Goal: Task Accomplishment & Management: Use online tool/utility

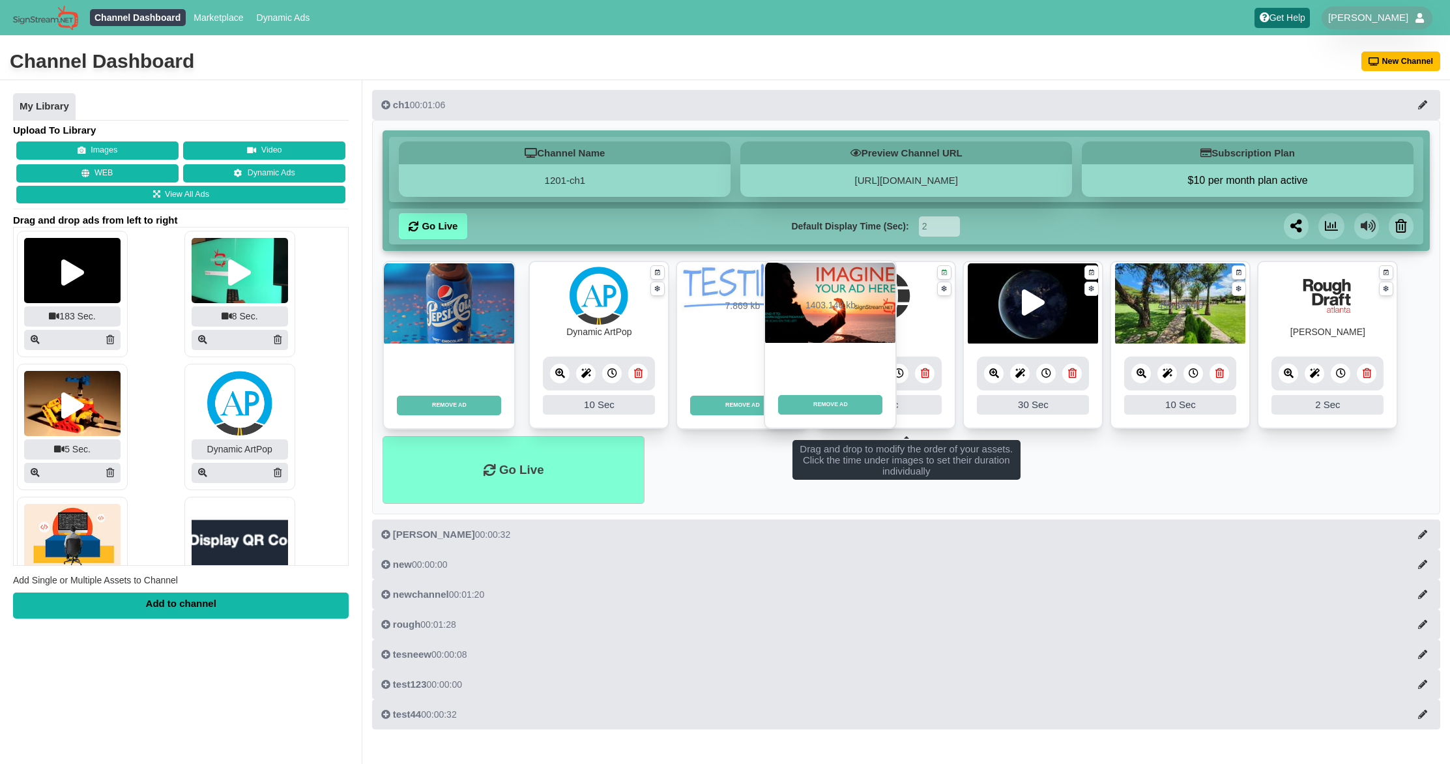
drag, startPoint x: 495, startPoint y: 333, endPoint x: 876, endPoint y: 332, distance: 381.4
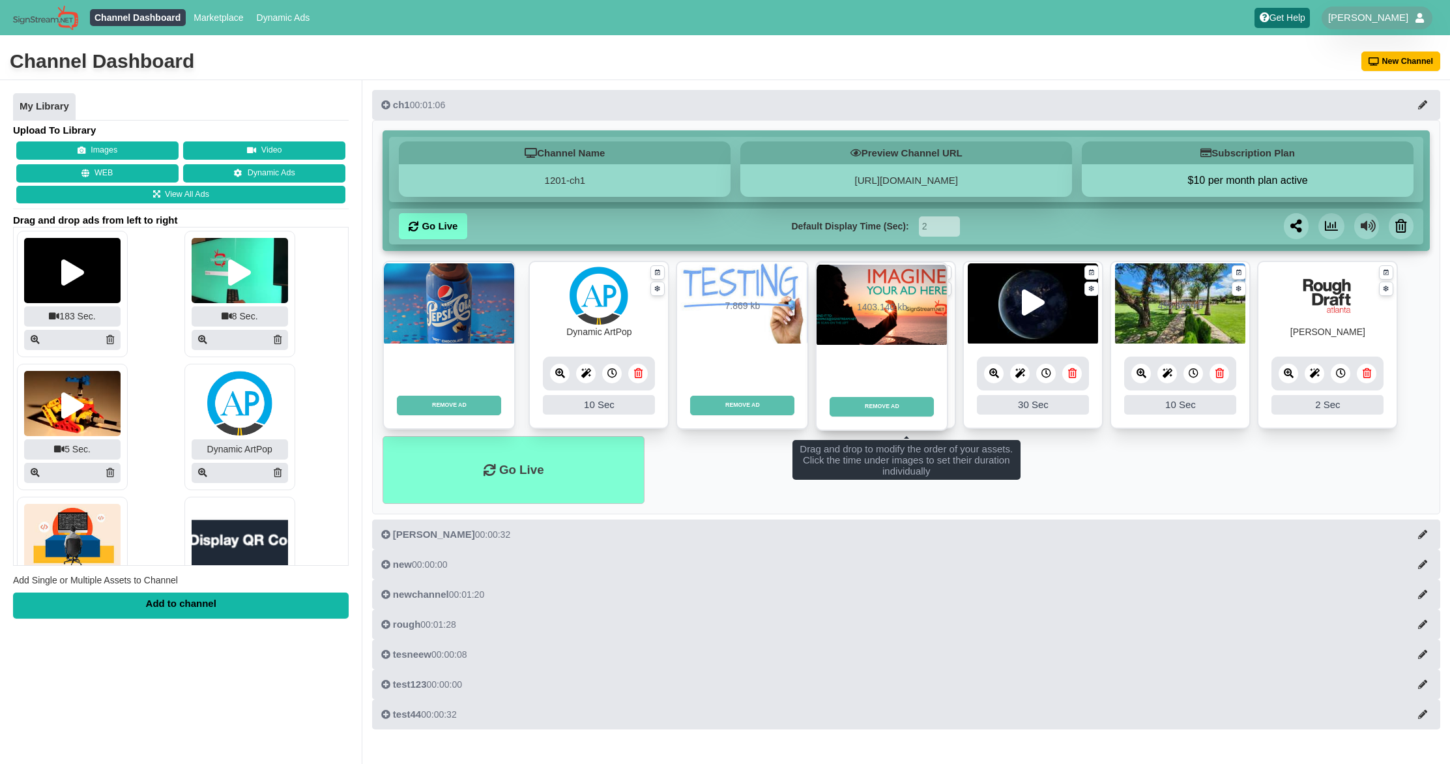
drag, startPoint x: 618, startPoint y: 331, endPoint x: 911, endPoint y: 333, distance: 293.4
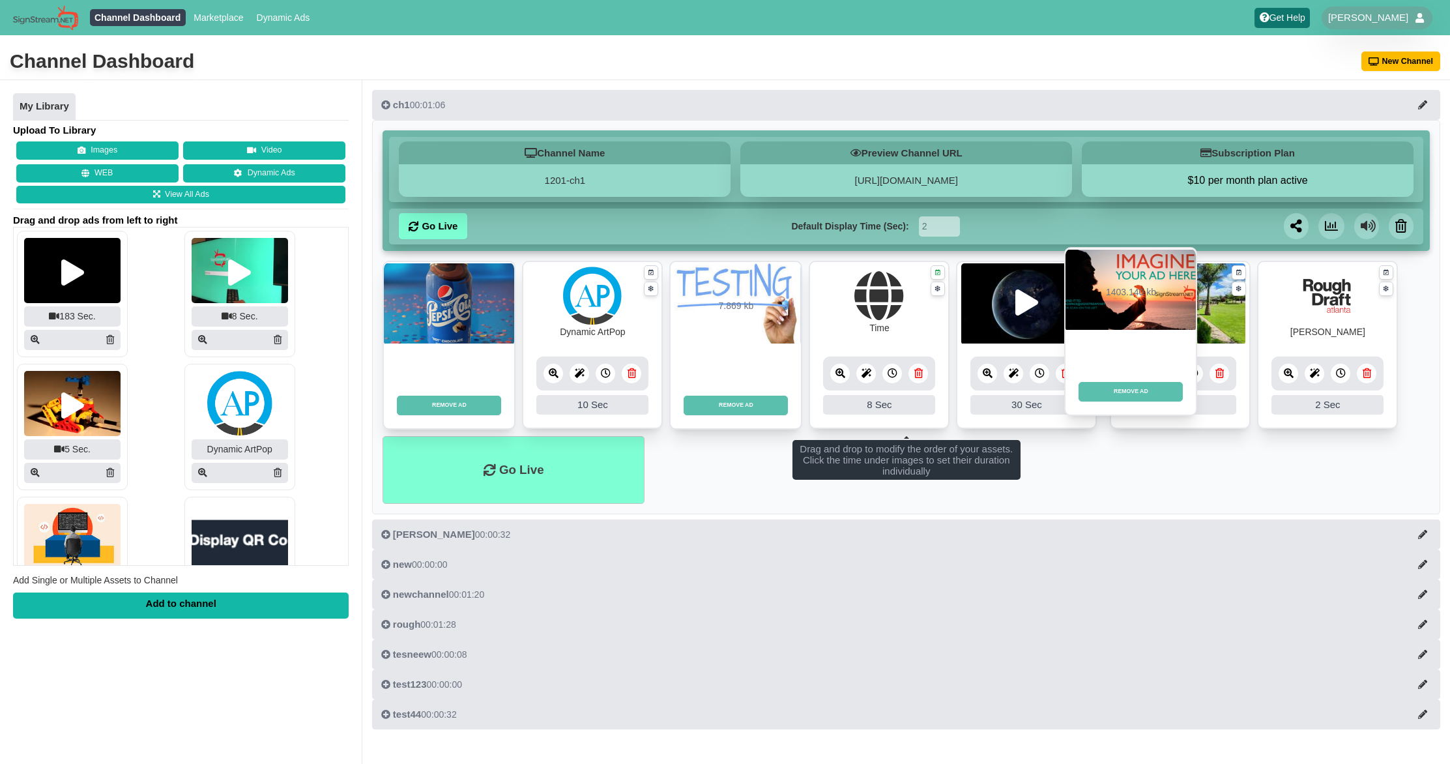
drag, startPoint x: 621, startPoint y: 323, endPoint x: 1164, endPoint y: 308, distance: 542.6
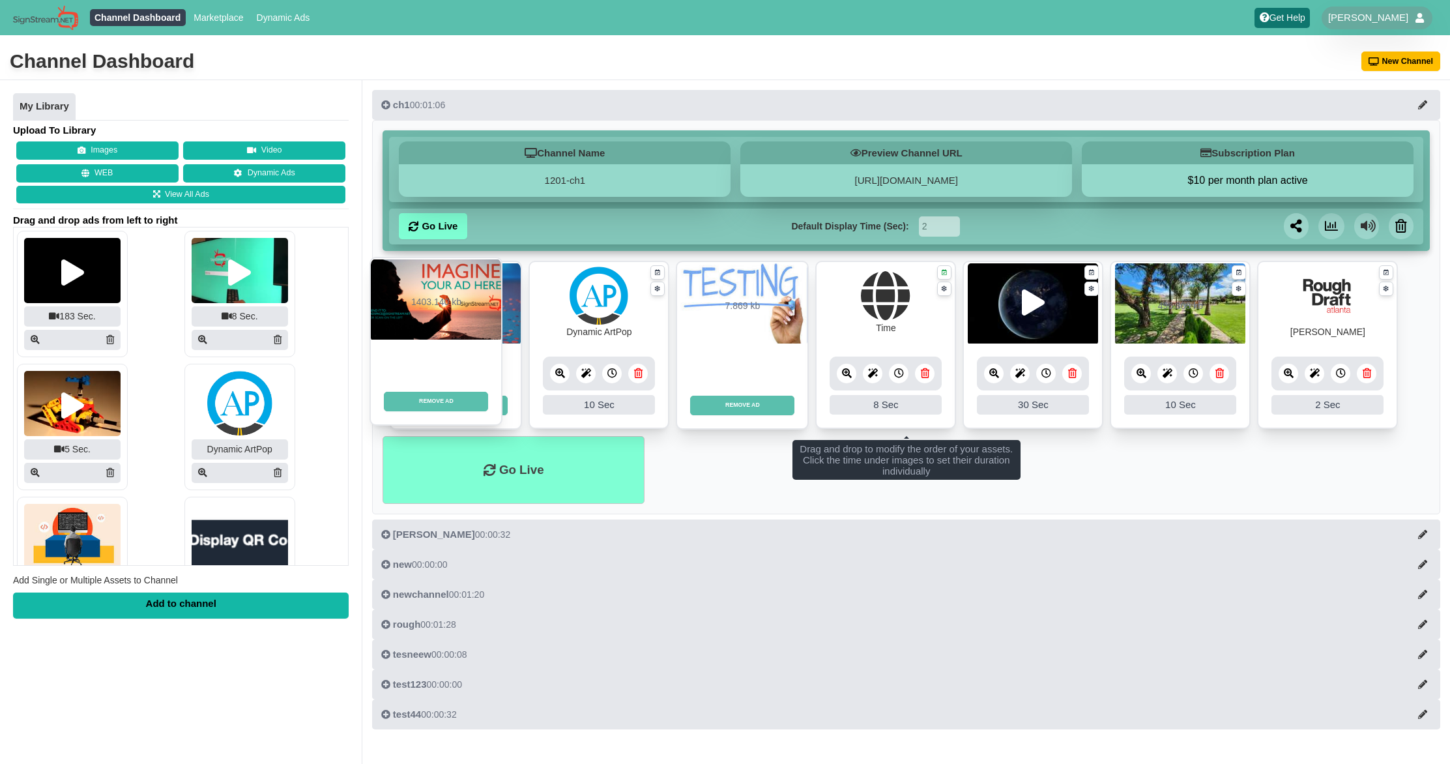
drag, startPoint x: 1152, startPoint y: 336, endPoint x: 417, endPoint y: 332, distance: 734.7
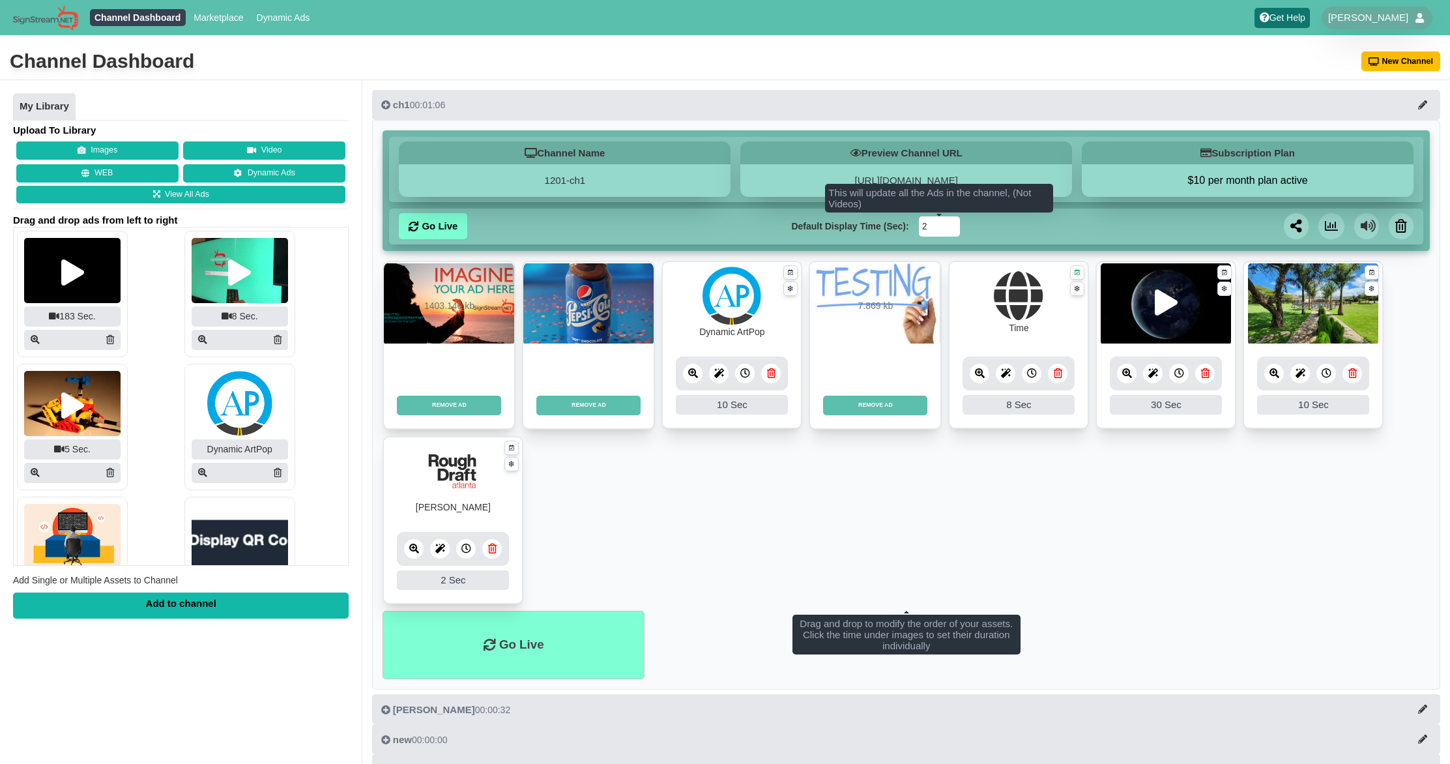
click at [935, 226] on input "2" at bounding box center [939, 226] width 41 height 20
click at [857, 515] on ul "1403.140 kb REMOVE AD Fade In Scale In Swirl In Slide In Slide Elliptic Roll In…" at bounding box center [907, 436] width 1048 height 351
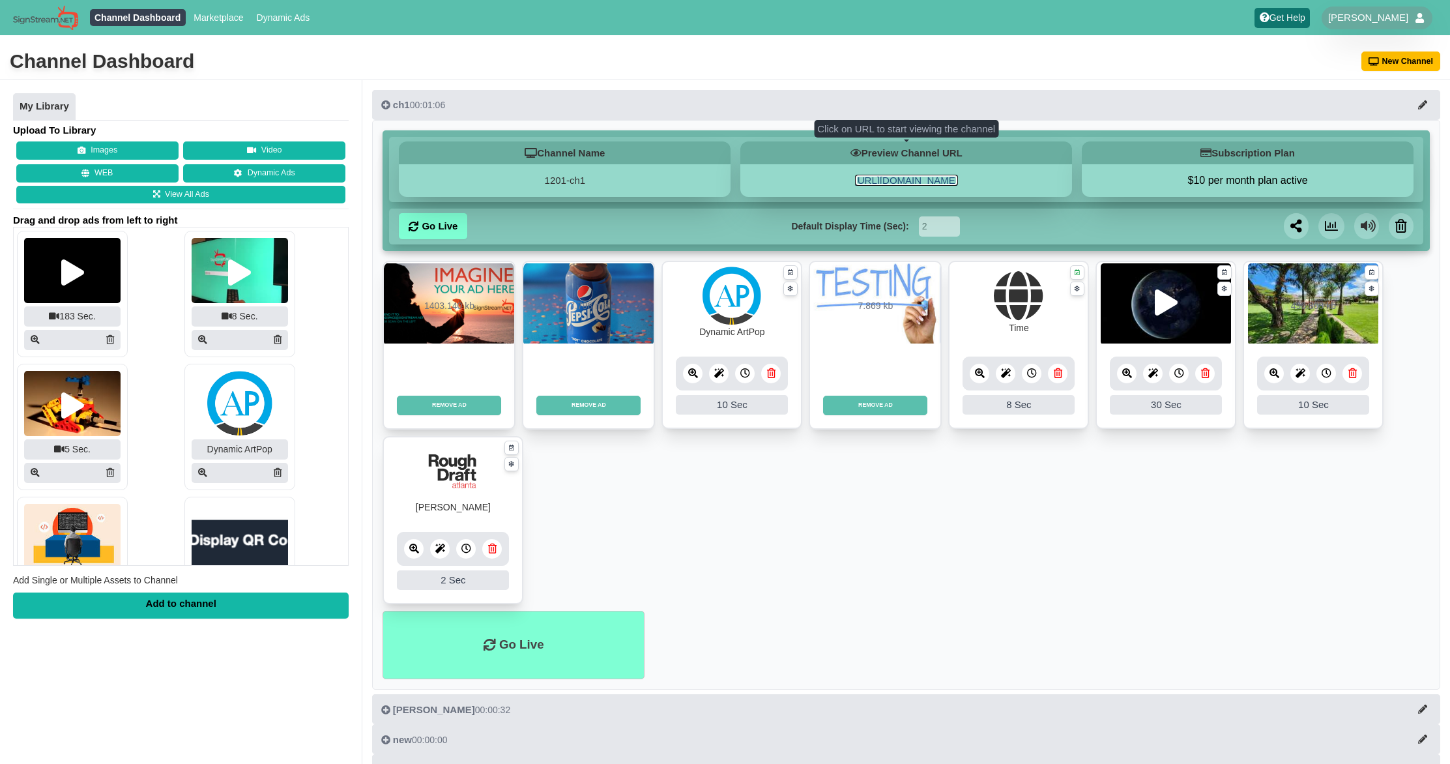
click at [948, 177] on link "https://1201-ch1.signstream.net" at bounding box center [906, 180] width 103 height 11
drag, startPoint x: 939, startPoint y: 223, endPoint x: 898, endPoint y: 224, distance: 41.1
click at [898, 224] on div "Default Display Time (Sec): 2" at bounding box center [876, 226] width 248 height 26
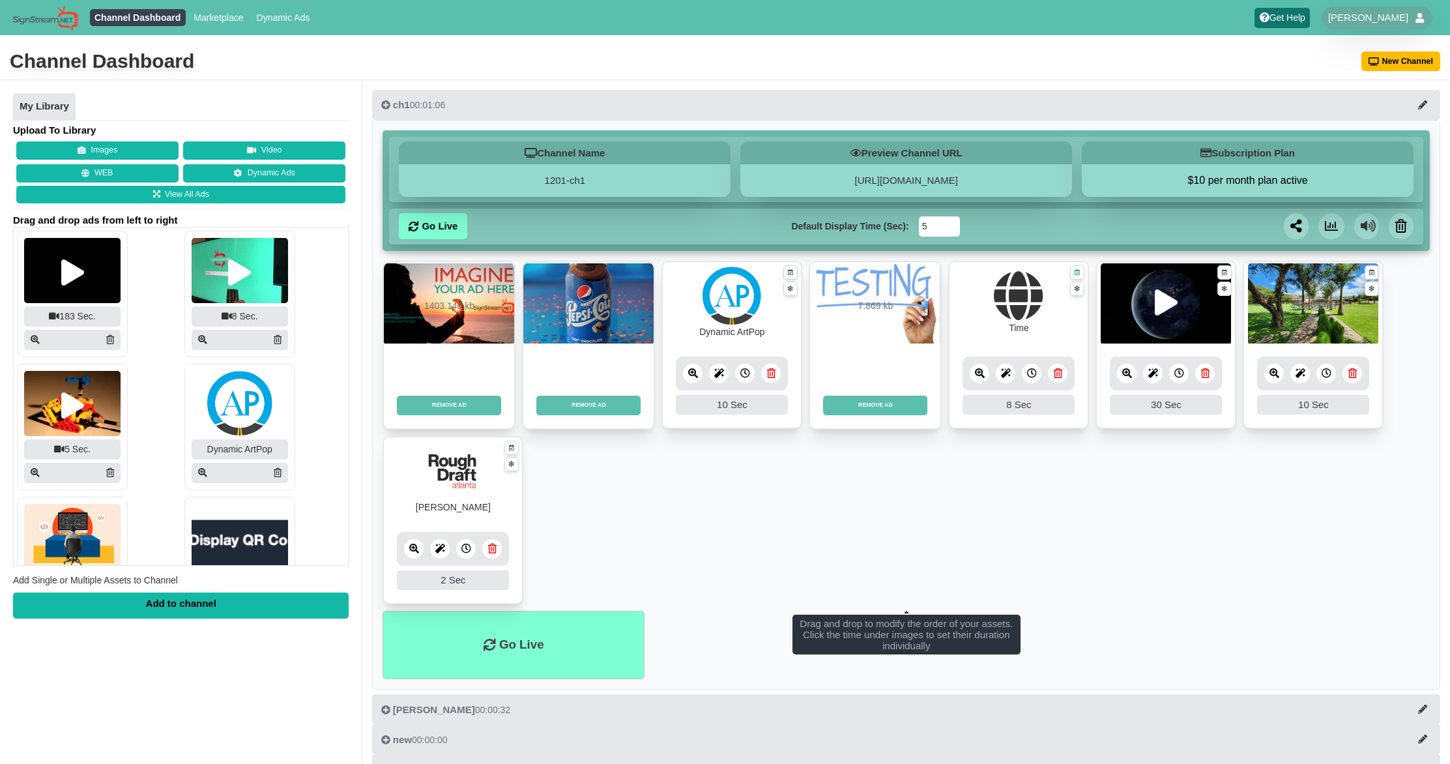
type input "5"
click at [947, 450] on ul "1403.140 kb REMOVE AD Fade In Scale In Swirl In Slide In Slide Elliptic Roll In…" at bounding box center [907, 436] width 1048 height 351
click at [456, 229] on link "Go Live" at bounding box center [433, 226] width 68 height 26
click at [457, 407] on button "REMOVE AD" at bounding box center [449, 406] width 104 height 20
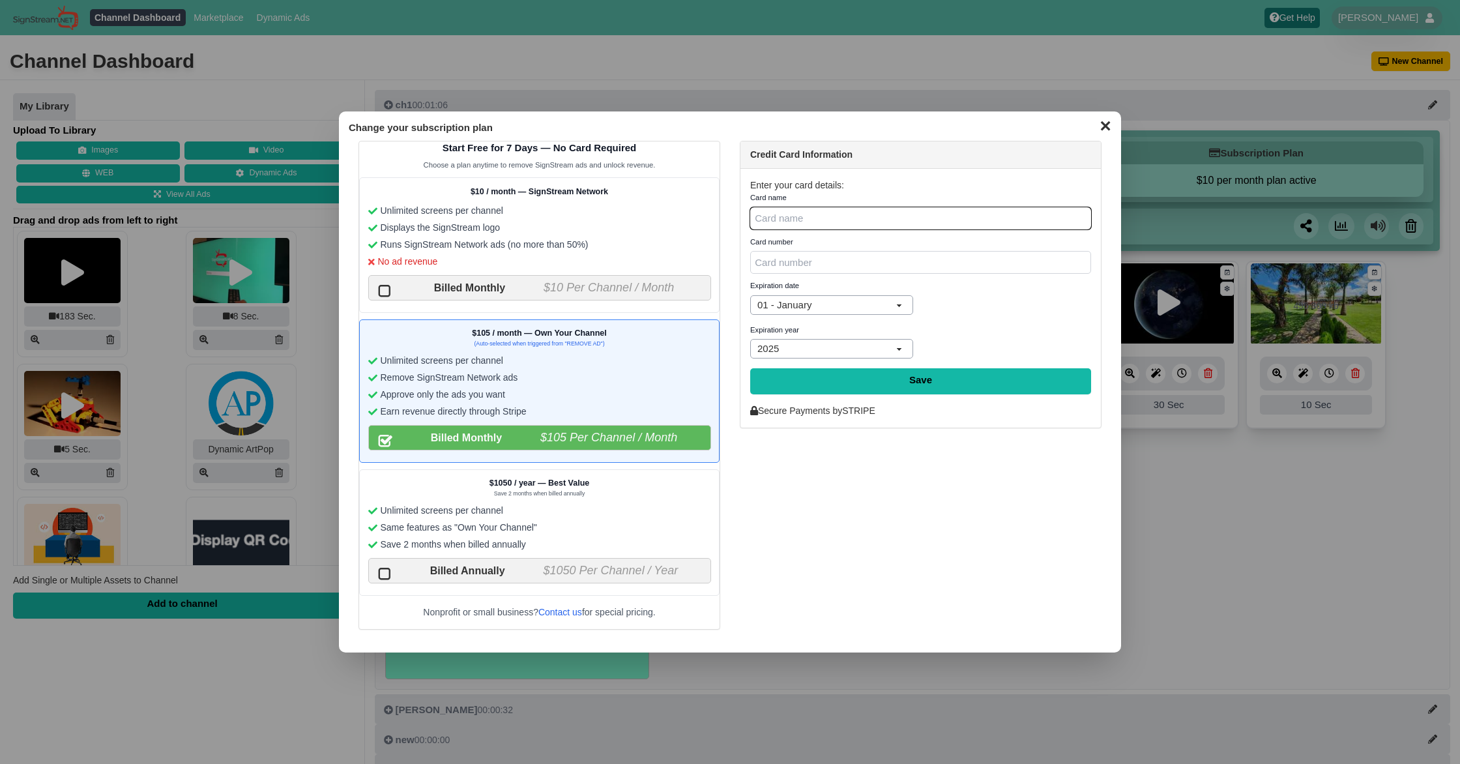
click at [1225, 524] on dialog "✕ Change your subscription plan Start Free for 7 Days — No Card Required Choose…" at bounding box center [730, 382] width 1460 height 764
click at [1106, 132] on button "✕" at bounding box center [1105, 125] width 25 height 20
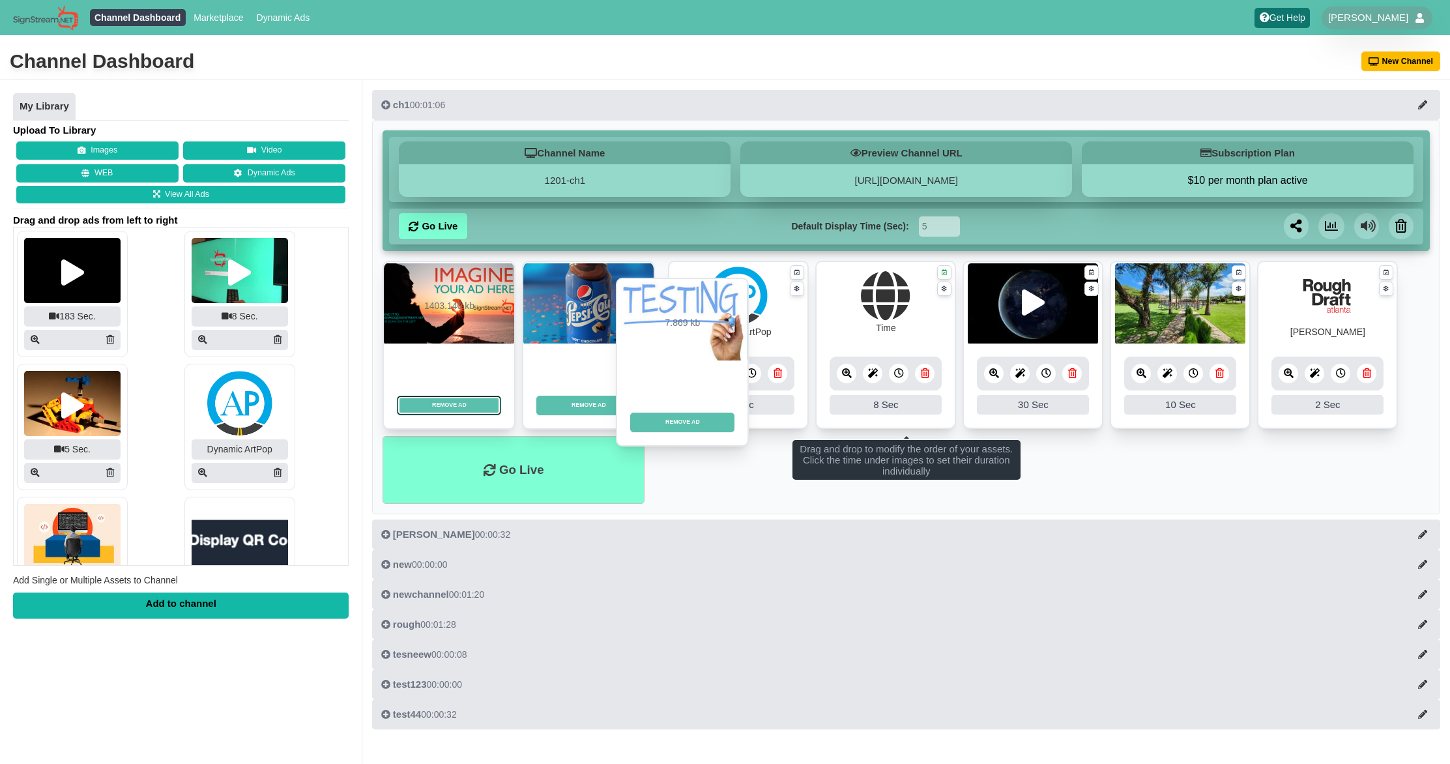
drag, startPoint x: 879, startPoint y: 314, endPoint x: 686, endPoint y: 331, distance: 193.7
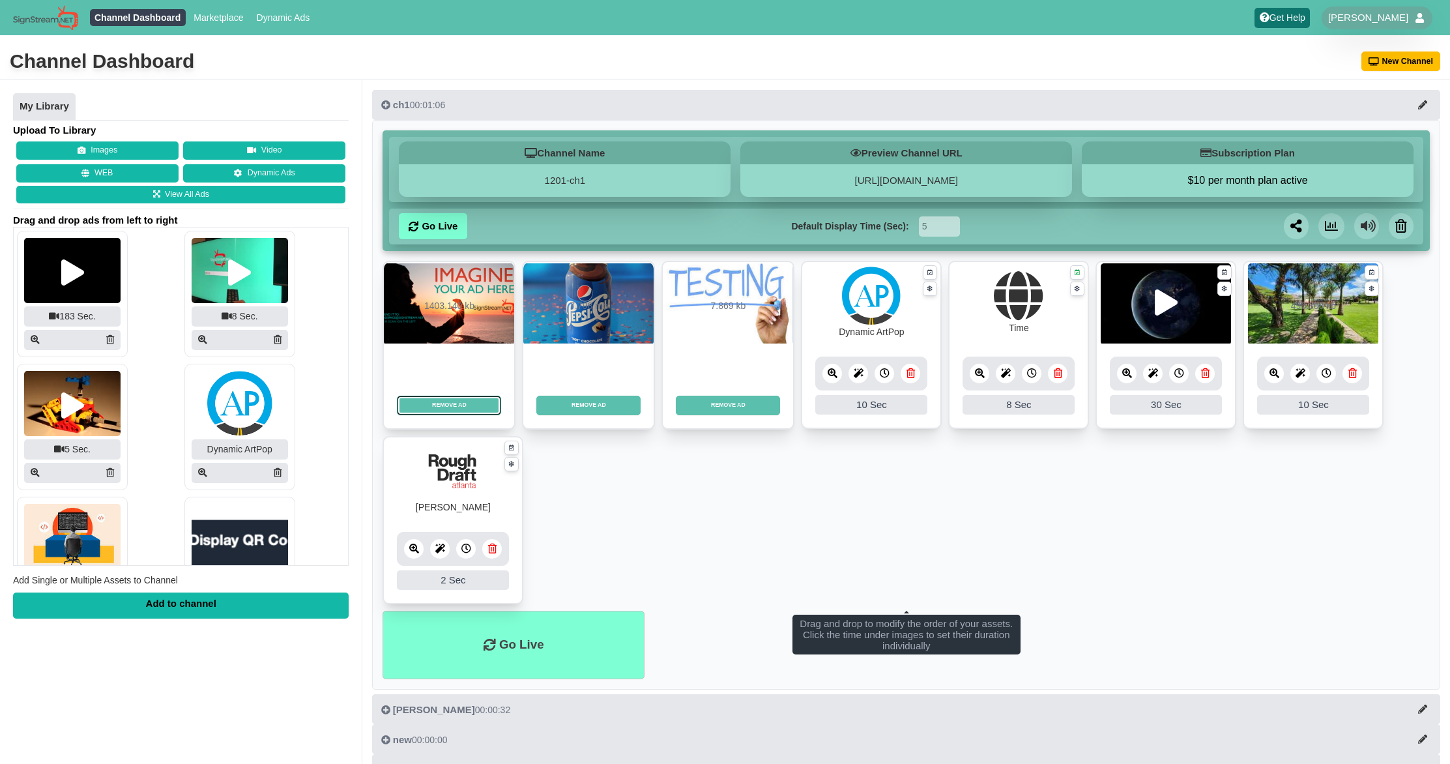
click at [868, 400] on div "10 Sec" at bounding box center [872, 405] width 112 height 20
click at [868, 411] on div "10 Sec" at bounding box center [872, 405] width 112 height 20
click at [864, 407] on div "10 Sec" at bounding box center [872, 405] width 112 height 20
click at [838, 405] on div "10 Sec" at bounding box center [872, 405] width 112 height 20
click at [871, 408] on div "10 Sec" at bounding box center [872, 405] width 112 height 20
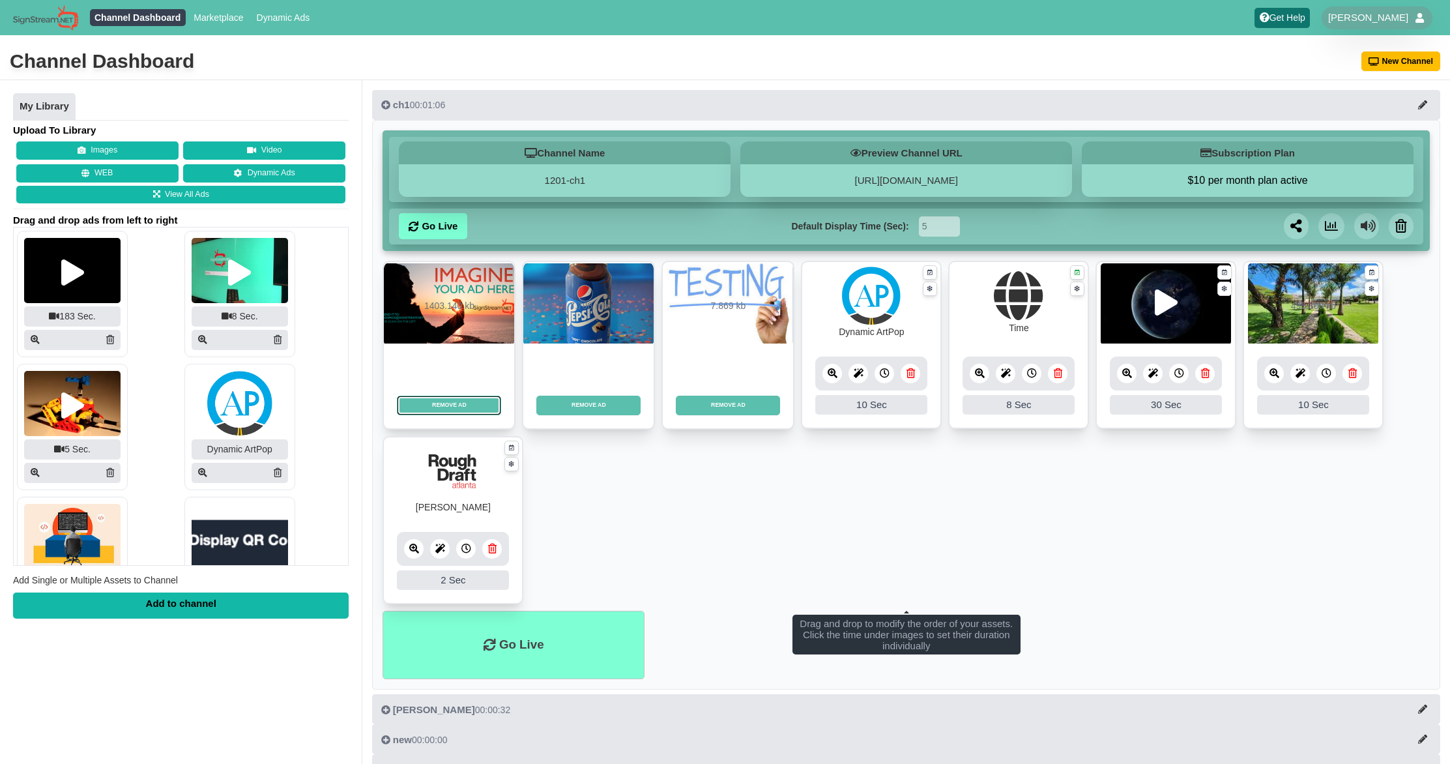
click at [871, 408] on div "10 Sec" at bounding box center [872, 405] width 112 height 20
click at [887, 377] on icon at bounding box center [885, 373] width 10 height 10
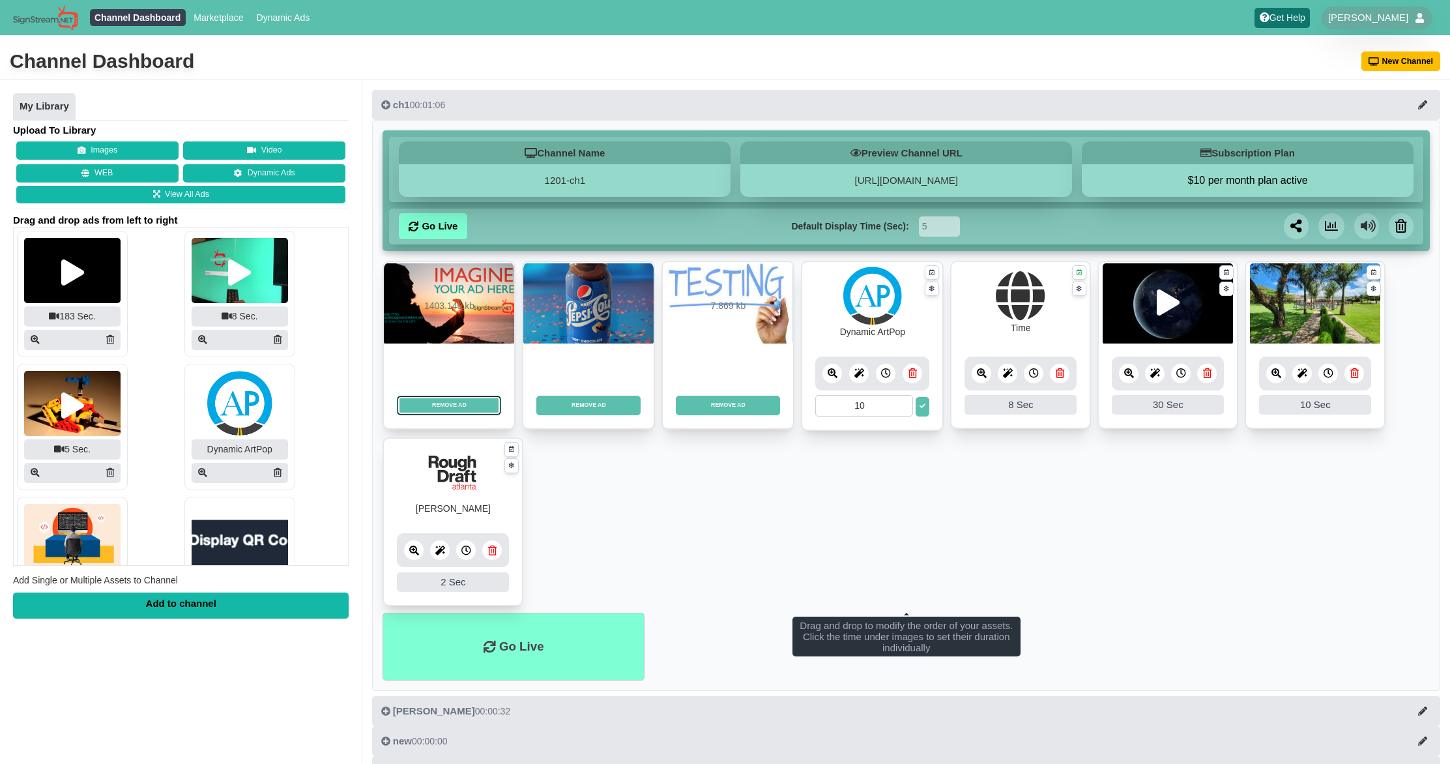
click at [887, 377] on icon at bounding box center [886, 373] width 10 height 10
click at [891, 407] on input "10" at bounding box center [865, 406] width 98 height 22
click at [922, 408] on icon at bounding box center [923, 407] width 6 height 6
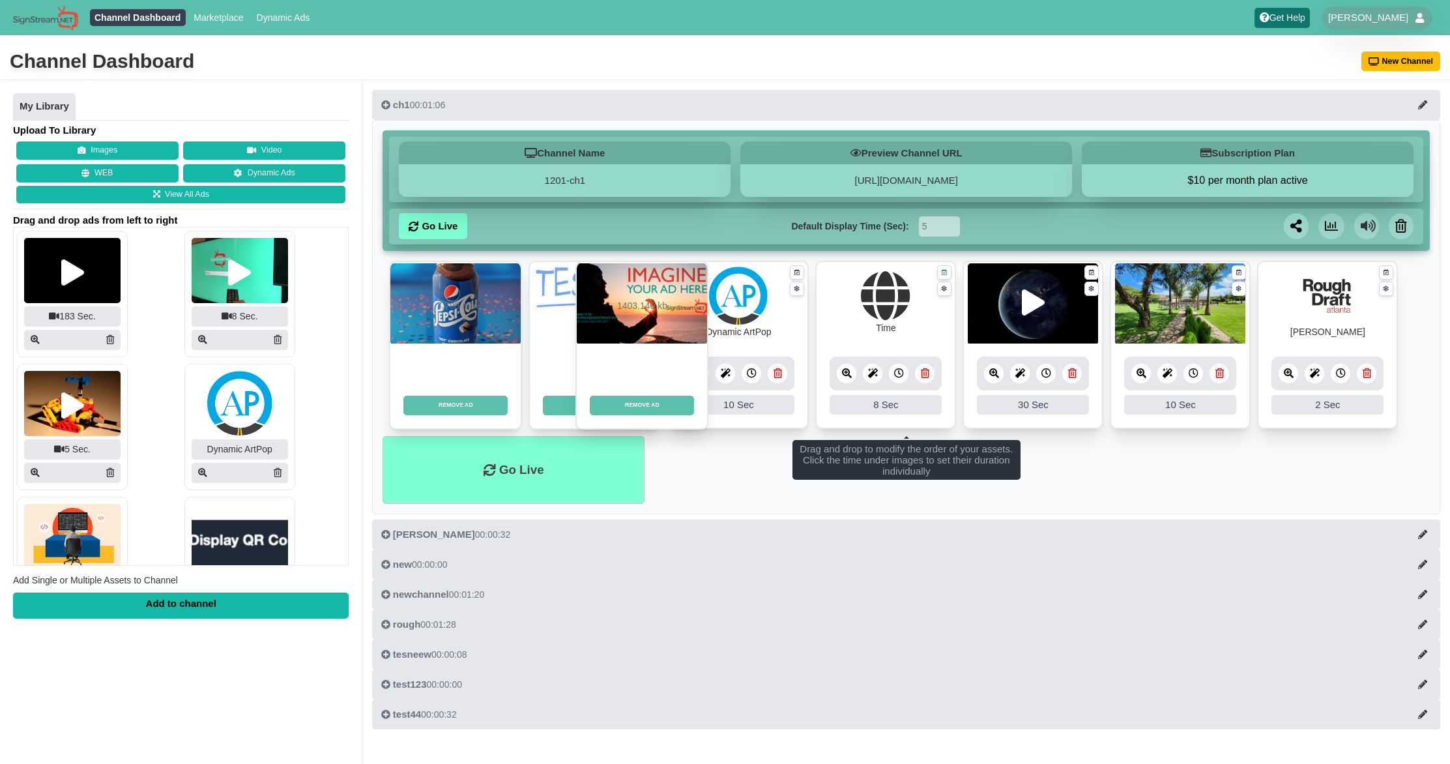
drag, startPoint x: 450, startPoint y: 338, endPoint x: 641, endPoint y: 338, distance: 191.7
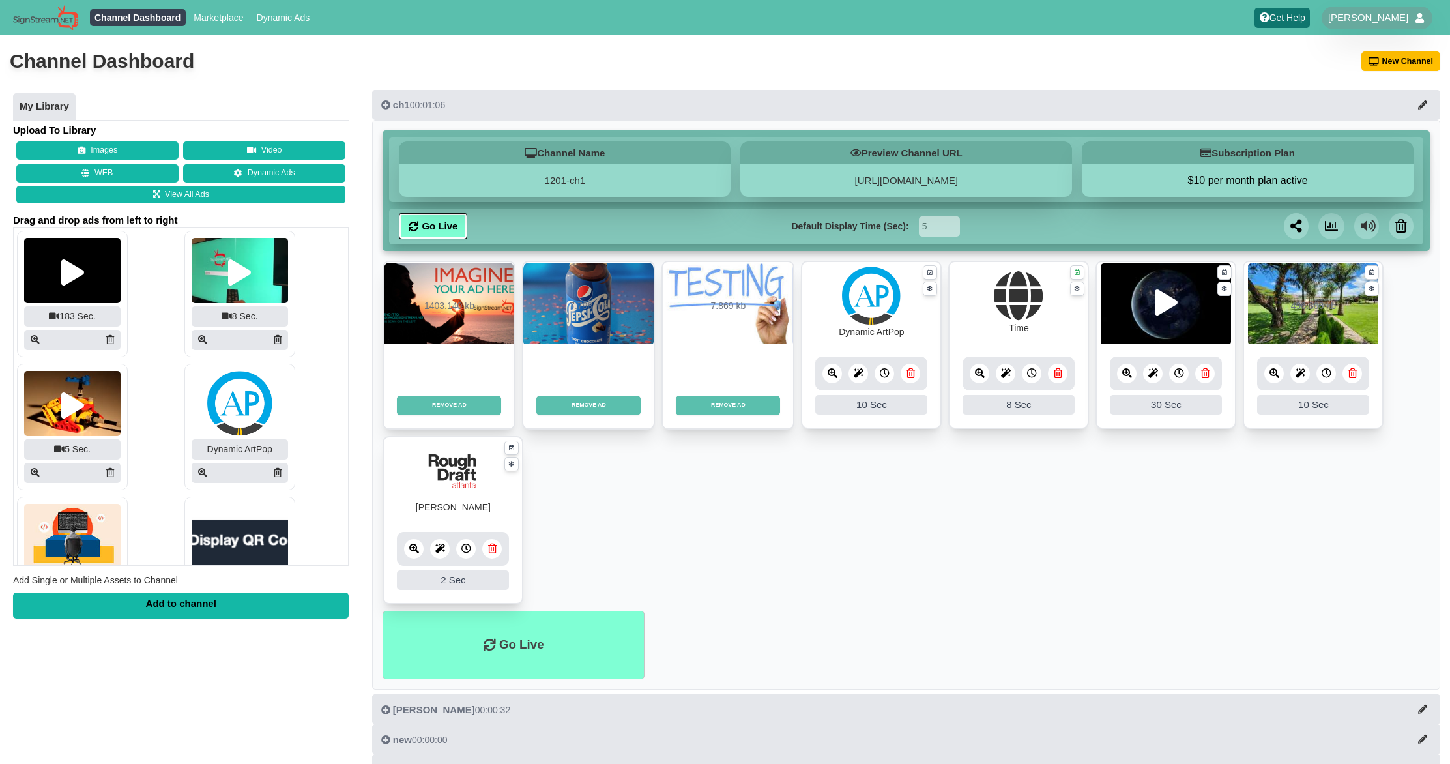
click at [432, 235] on link "Go Live" at bounding box center [433, 226] width 68 height 26
click at [917, 182] on link "https://1201-ch1.signstream.net" at bounding box center [906, 180] width 103 height 11
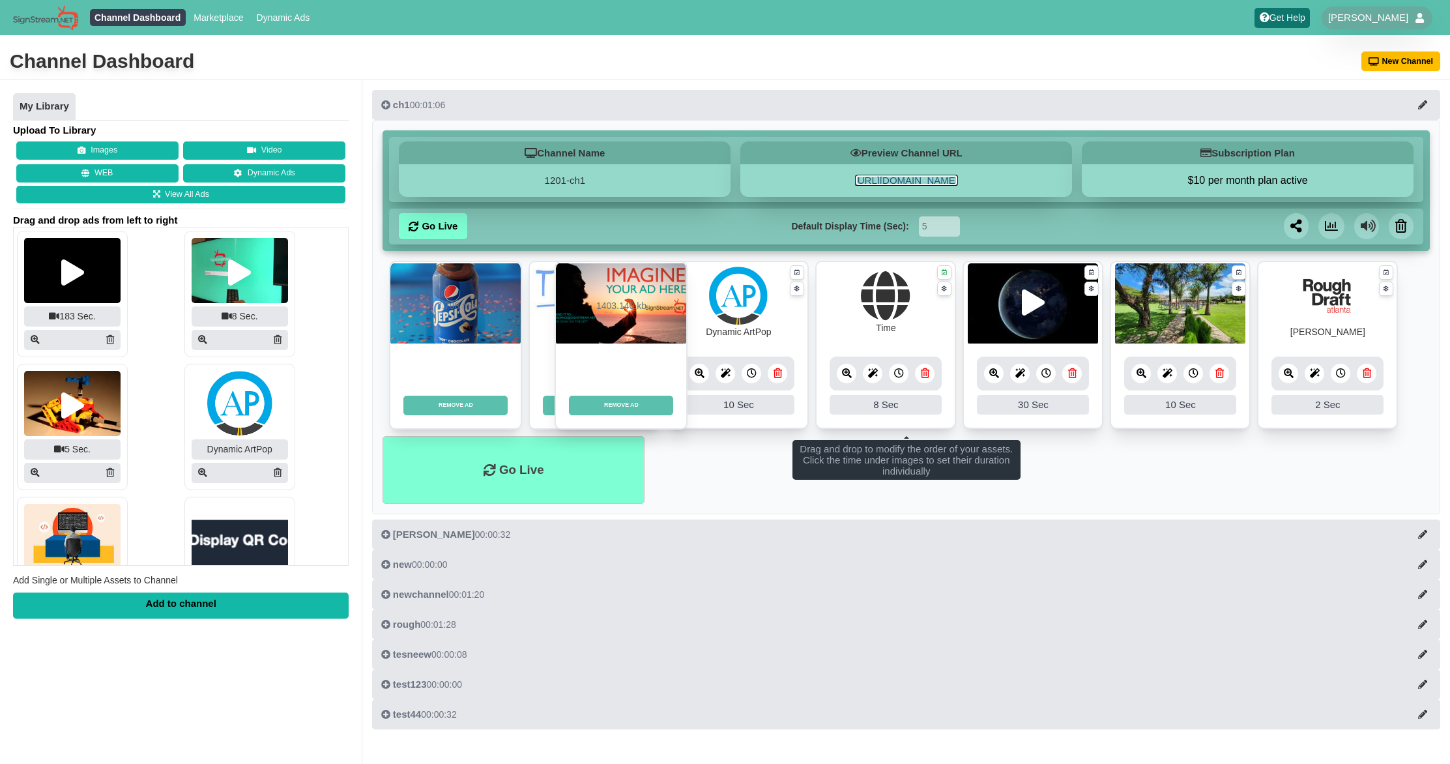
drag, startPoint x: 453, startPoint y: 310, endPoint x: 623, endPoint y: 310, distance: 170.1
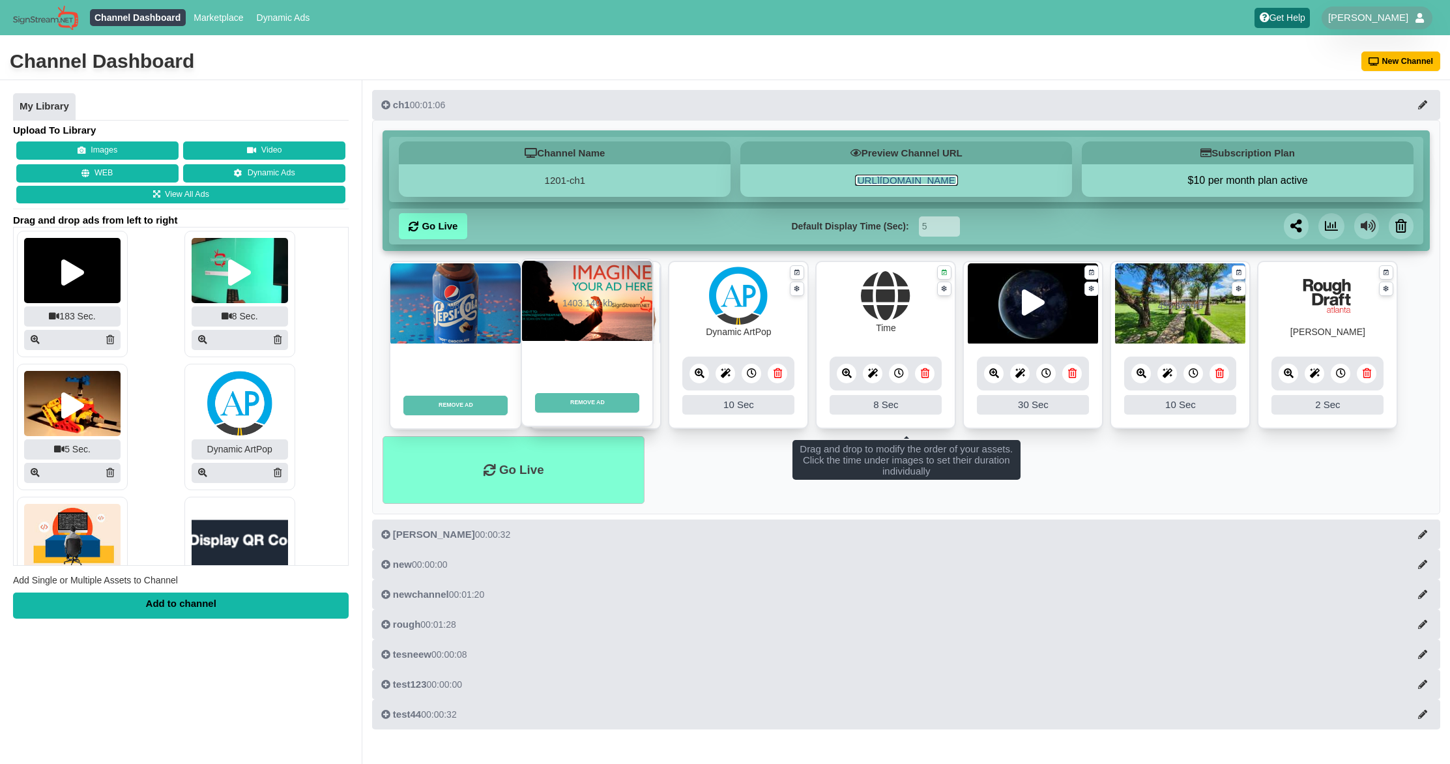
drag, startPoint x: 483, startPoint y: 319, endPoint x: 620, endPoint y: 317, distance: 136.9
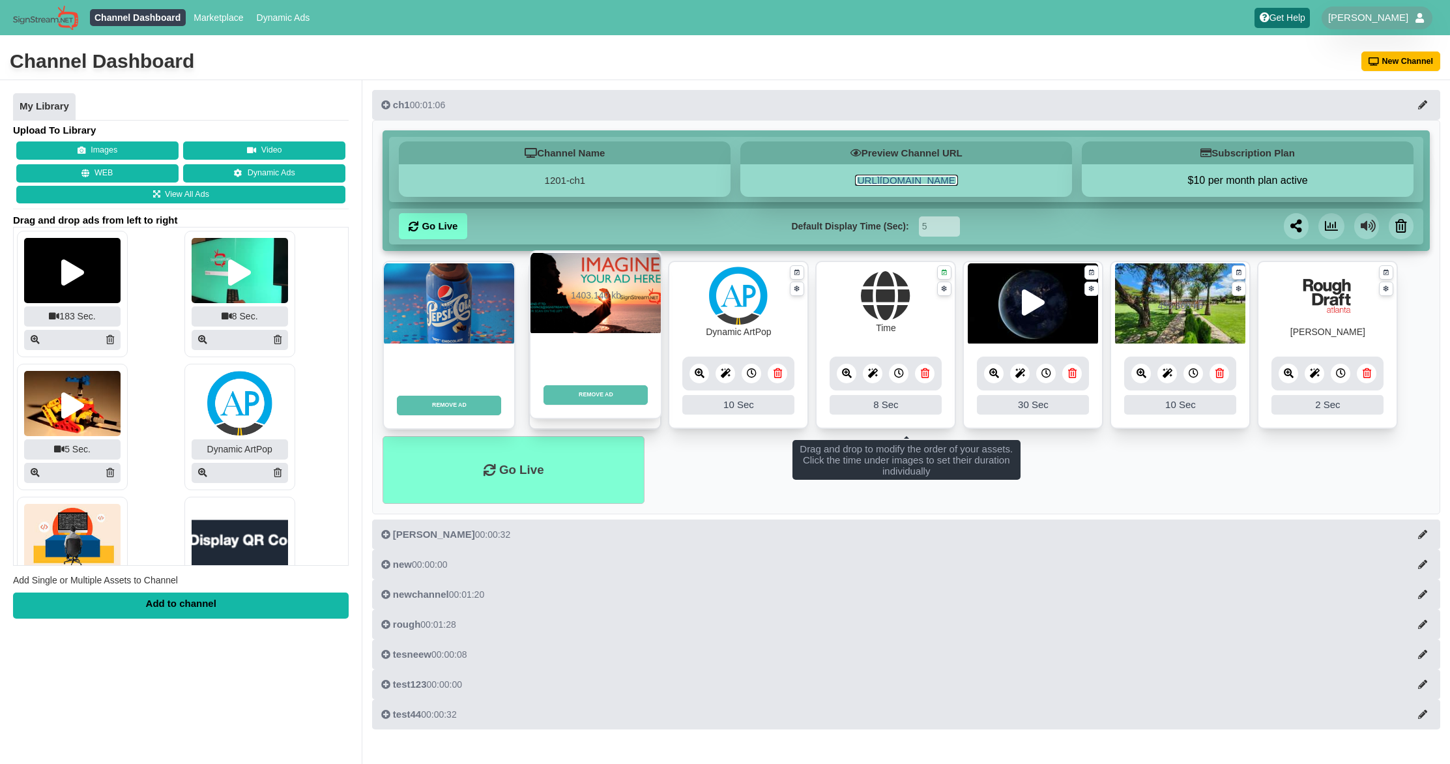
drag, startPoint x: 465, startPoint y: 313, endPoint x: 611, endPoint y: 302, distance: 147.0
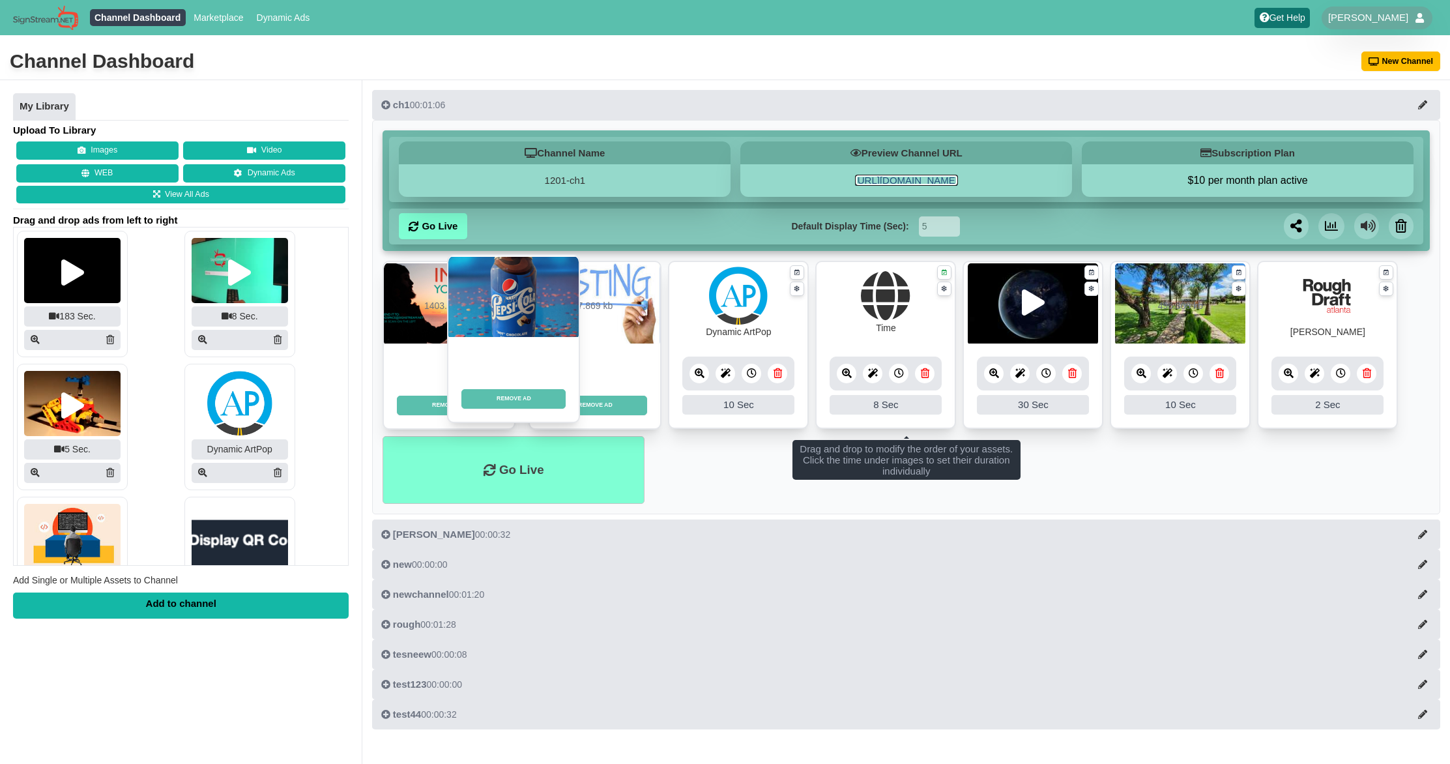
drag, startPoint x: 422, startPoint y: 332, endPoint x: 489, endPoint y: 326, distance: 67.4
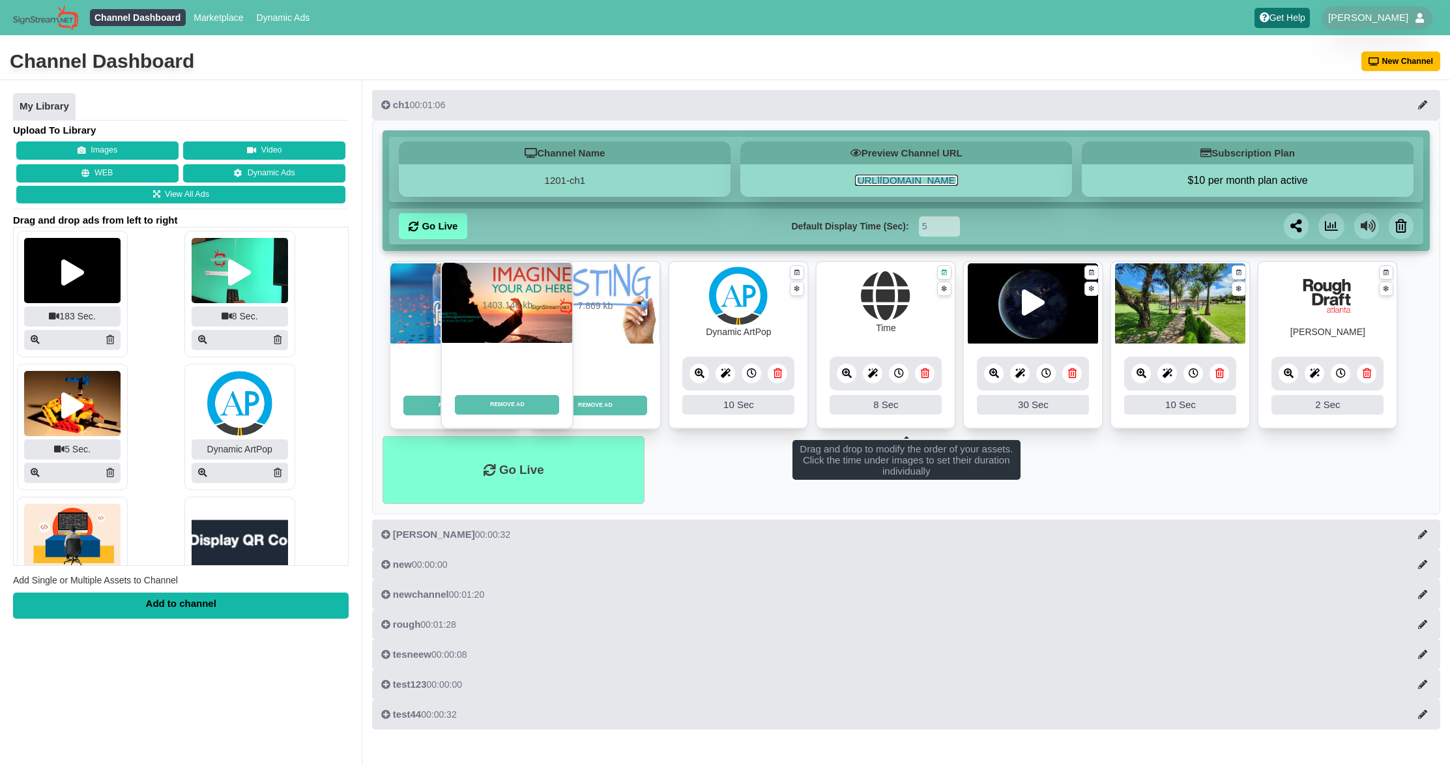
drag, startPoint x: 464, startPoint y: 321, endPoint x: 523, endPoint y: 321, distance: 59.3
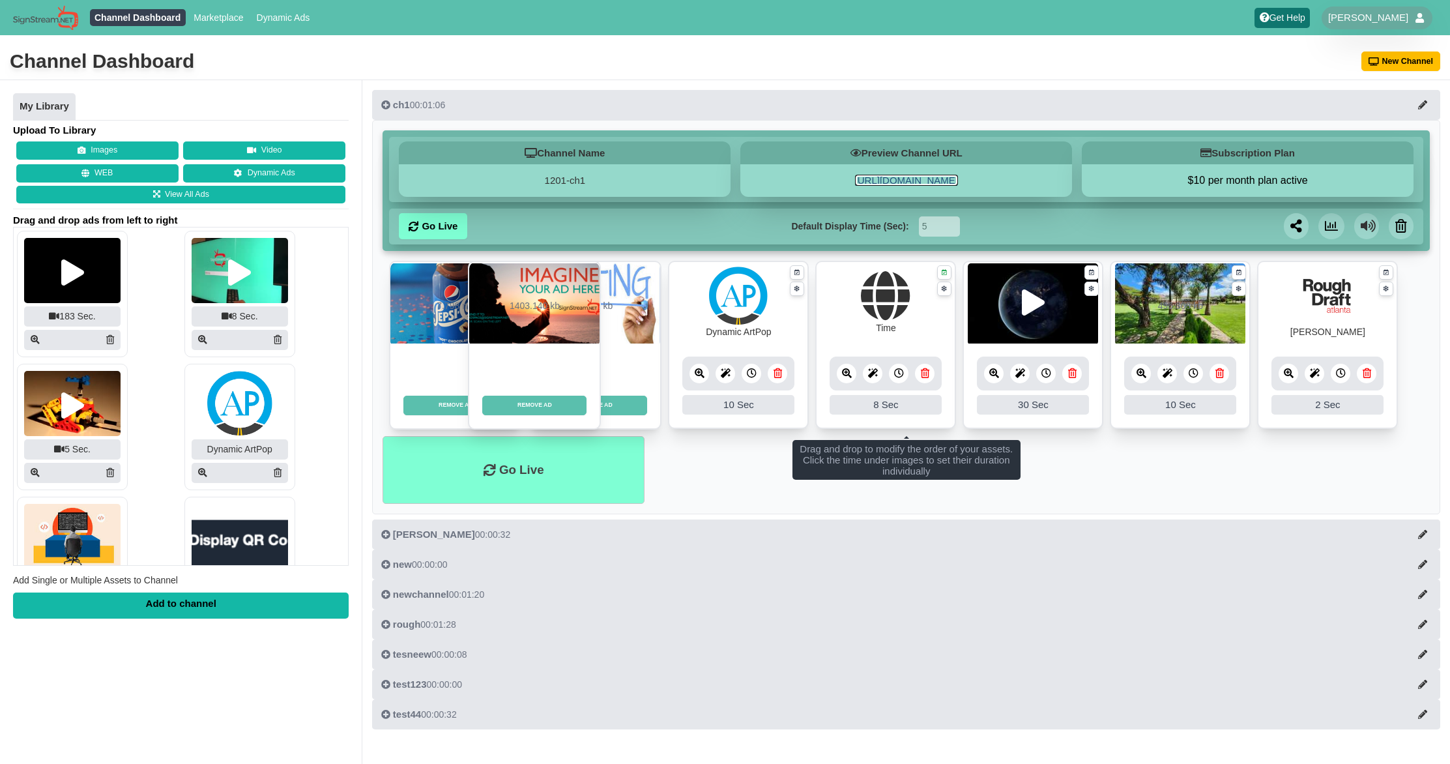
drag, startPoint x: 463, startPoint y: 307, endPoint x: 548, endPoint y: 307, distance: 85.4
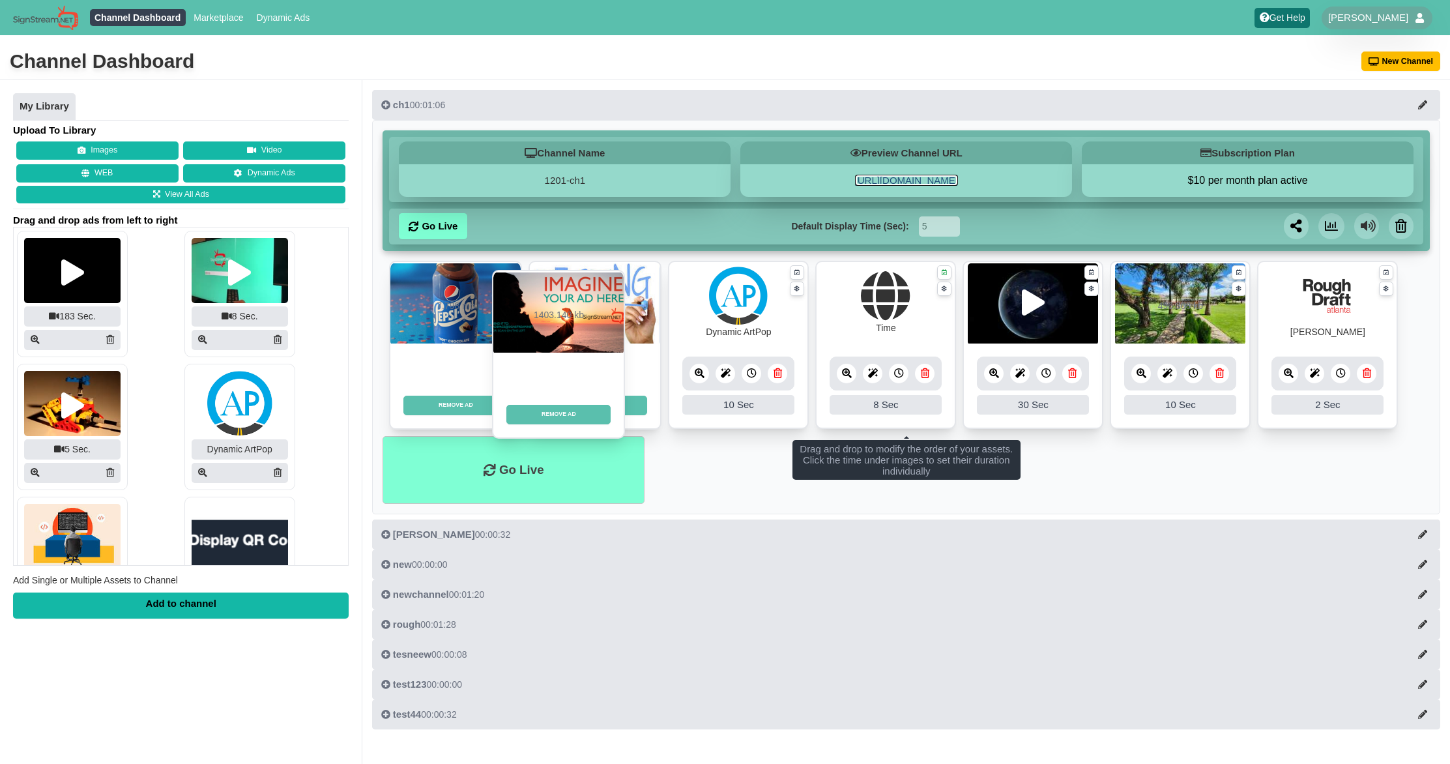
drag, startPoint x: 464, startPoint y: 295, endPoint x: 574, endPoint y: 304, distance: 110.5
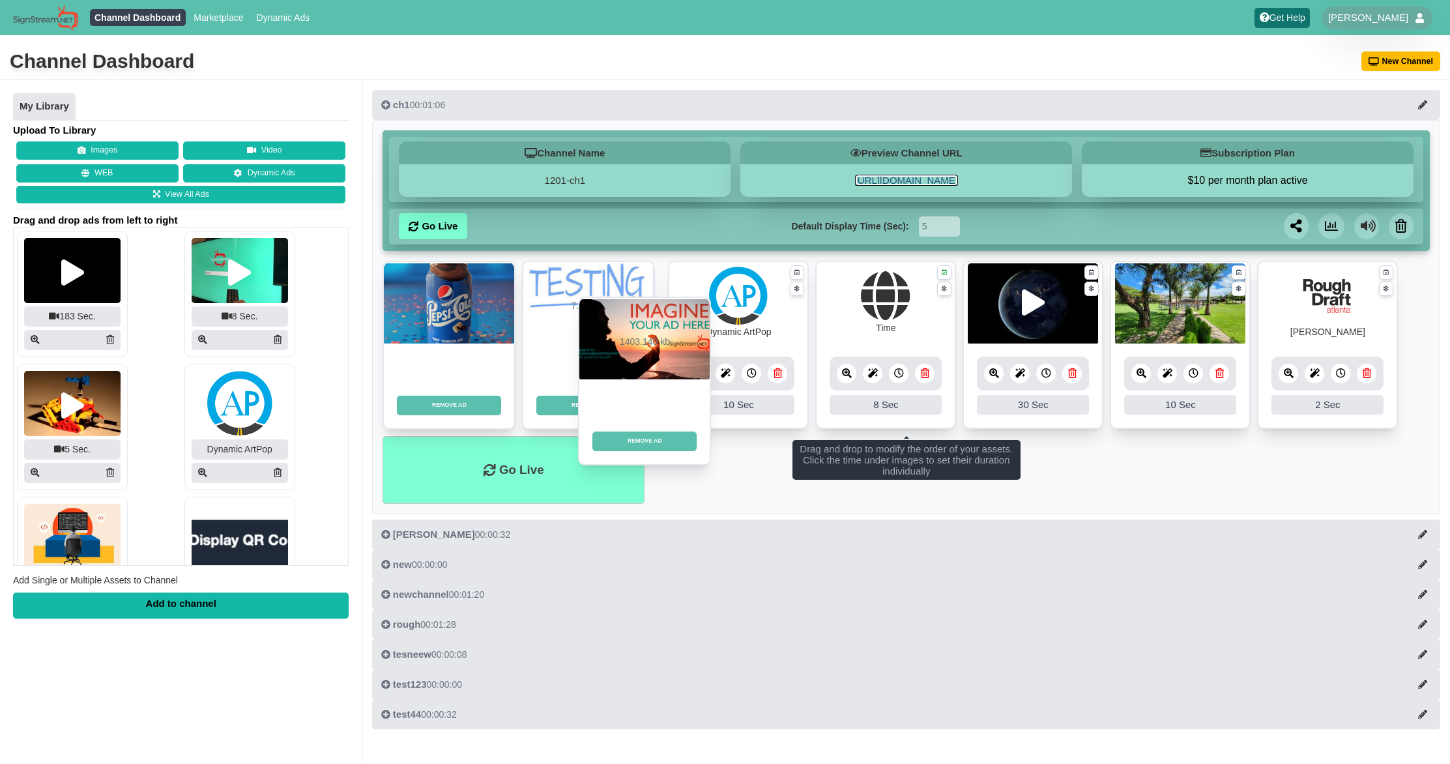
drag, startPoint x: 469, startPoint y: 306, endPoint x: 693, endPoint y: 347, distance: 227.3
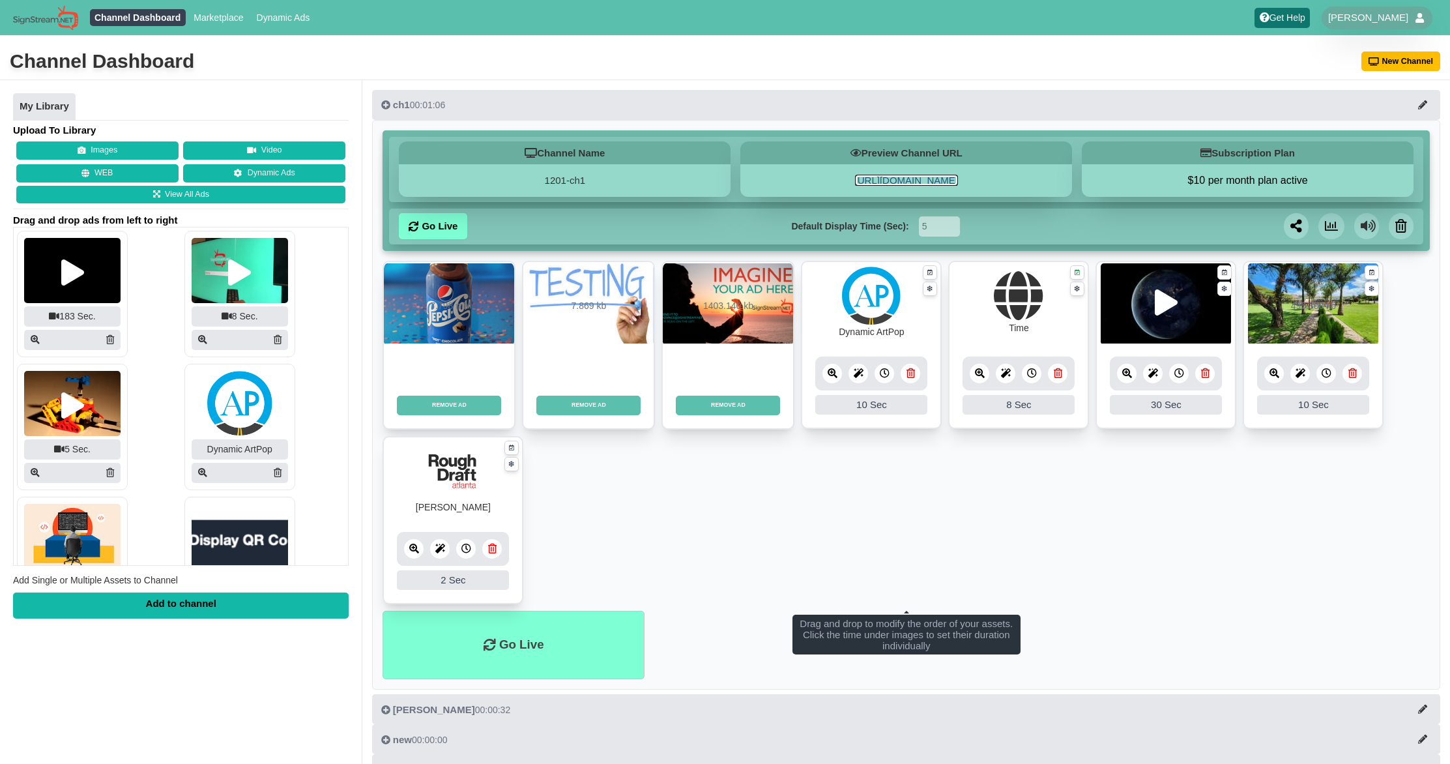
click at [693, 347] on div "REMOVE AD Fade In Scale In Swirl In Slide In Slide Elliptic Roll In Swing In Sa…" at bounding box center [728, 386] width 130 height 85
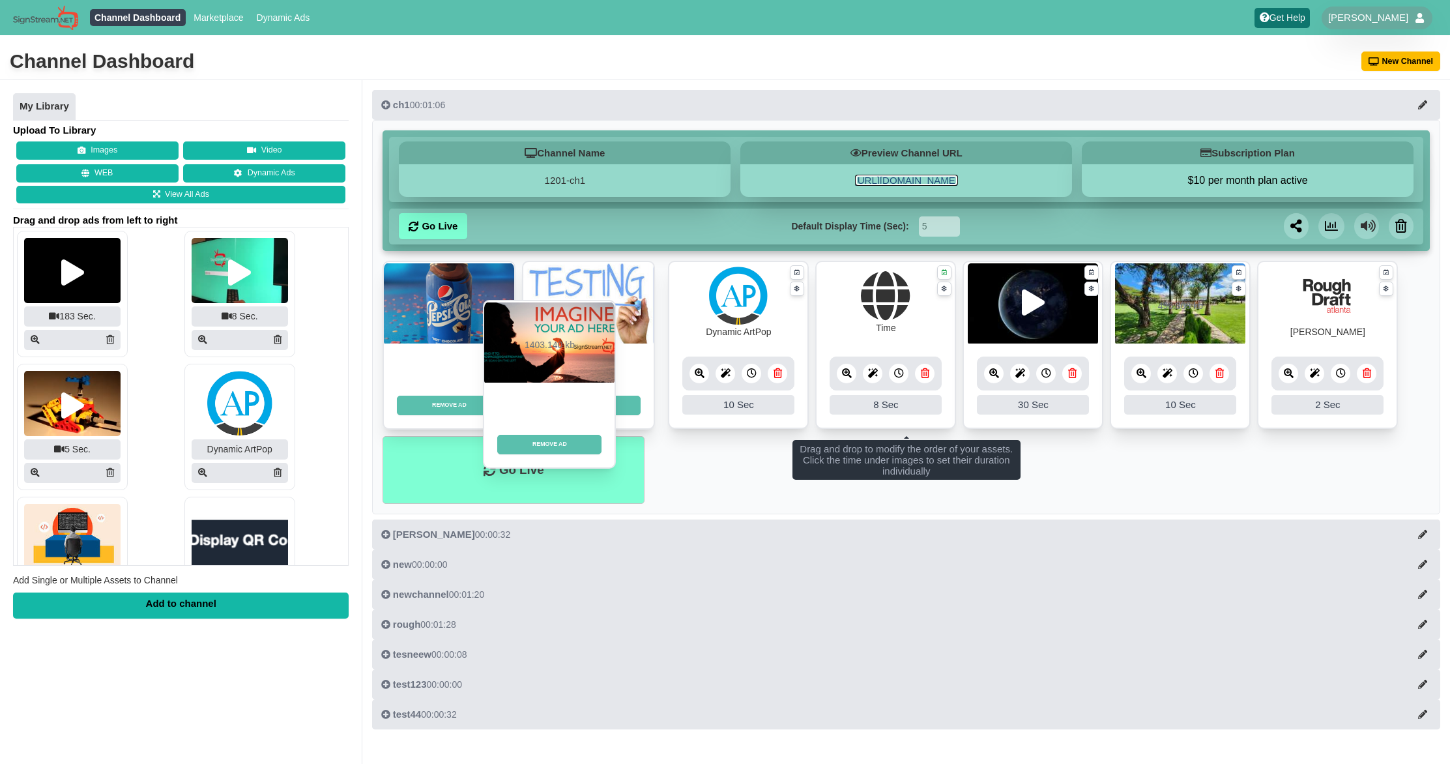
drag, startPoint x: 729, startPoint y: 333, endPoint x: 548, endPoint y: 372, distance: 185.4
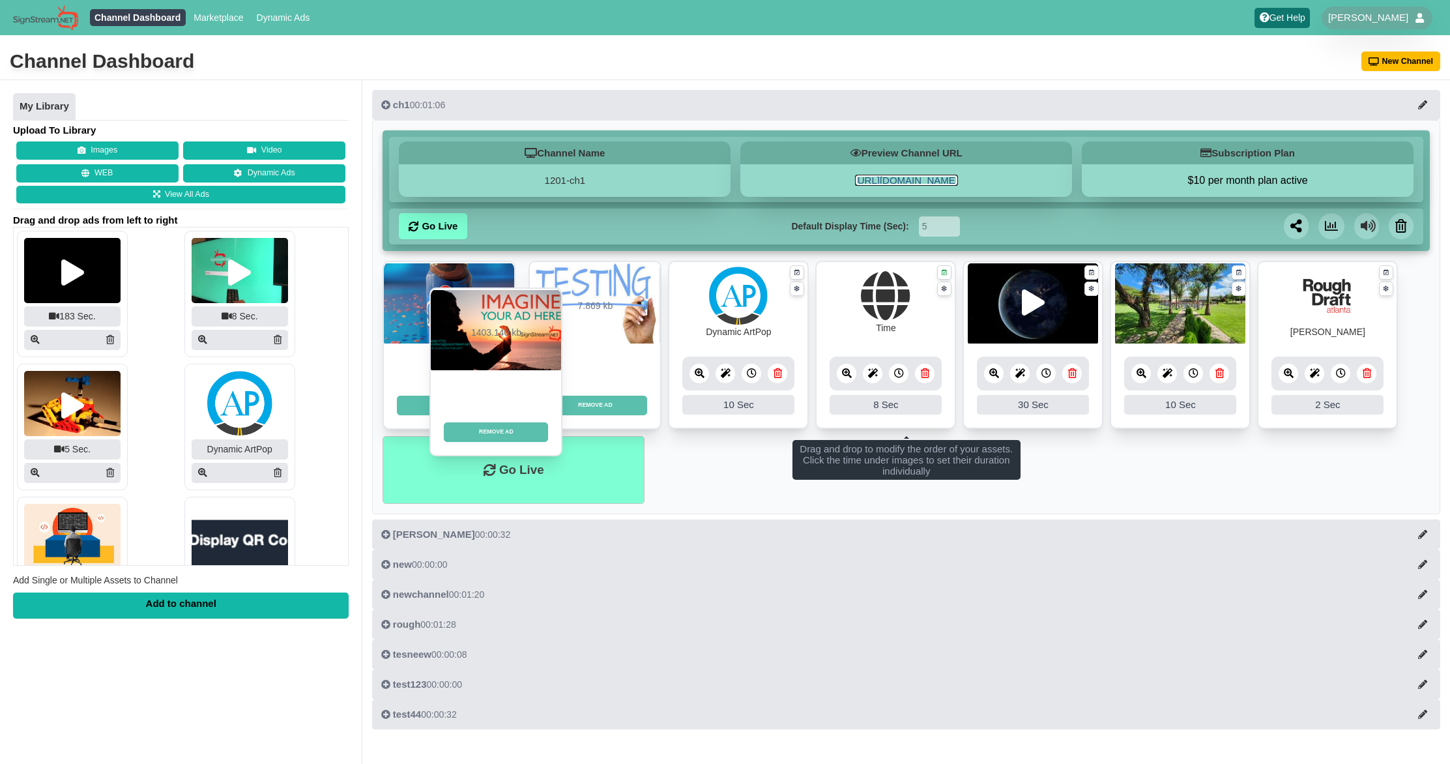
drag, startPoint x: 724, startPoint y: 332, endPoint x: 492, endPoint y: 359, distance: 233.6
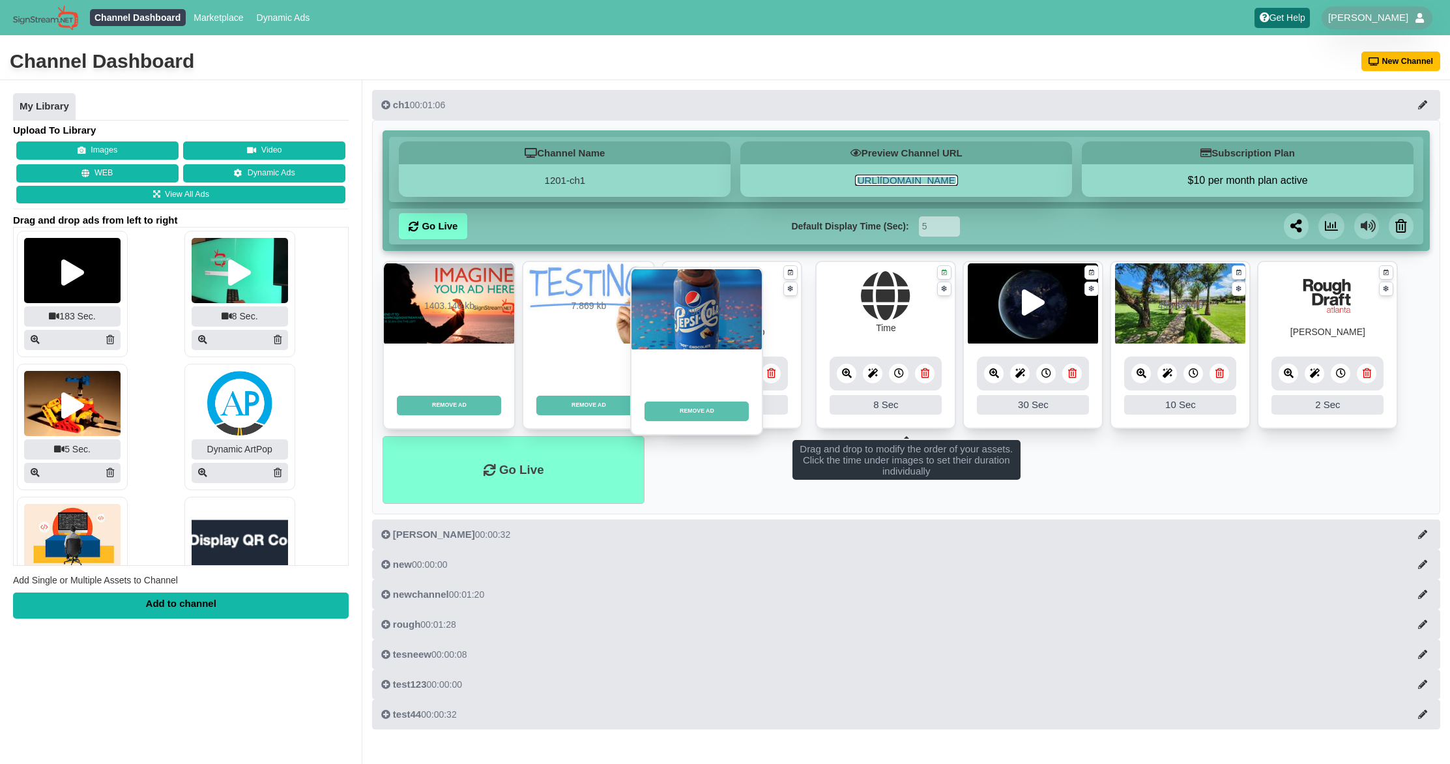
drag, startPoint x: 478, startPoint y: 346, endPoint x: 726, endPoint y: 352, distance: 247.8
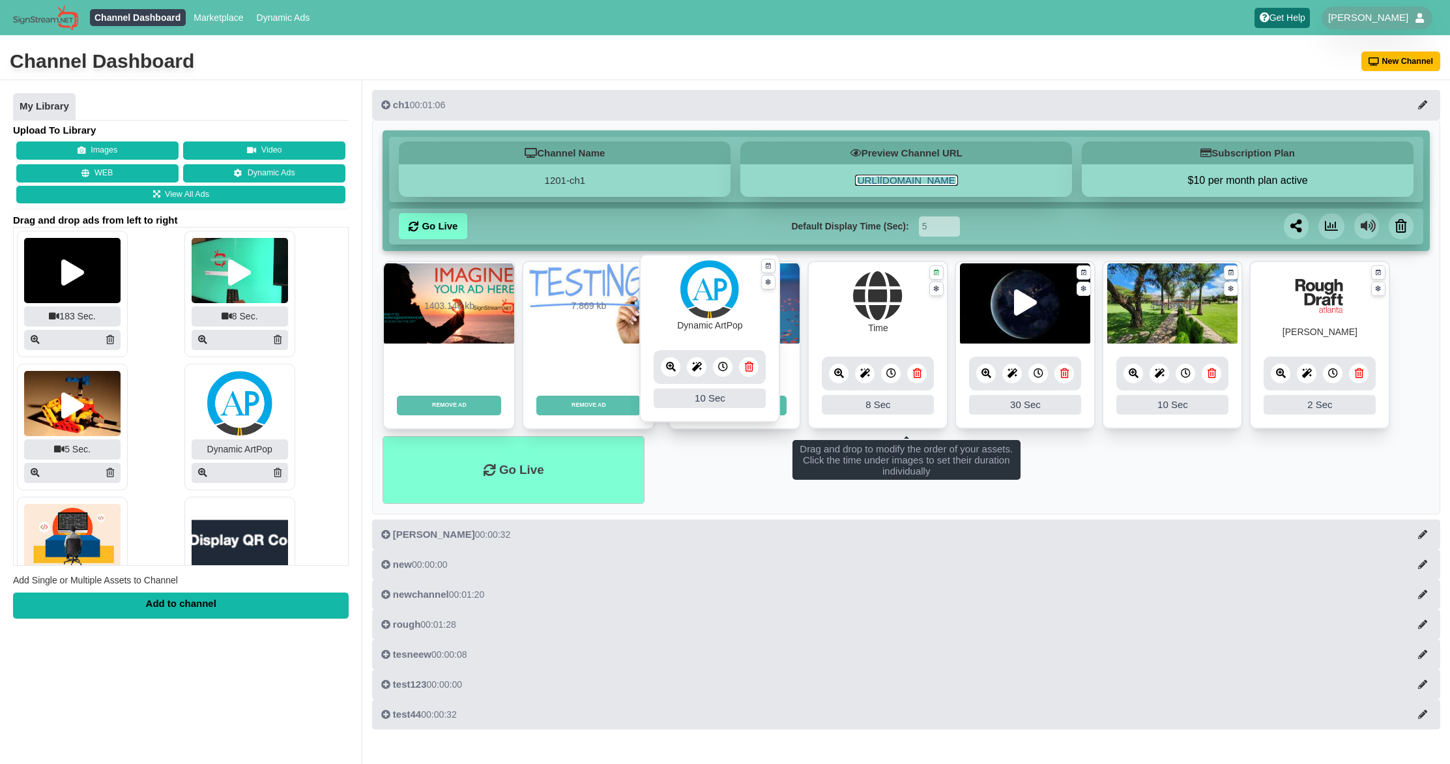
drag, startPoint x: 727, startPoint y: 310, endPoint x: 684, endPoint y: 308, distance: 43.1
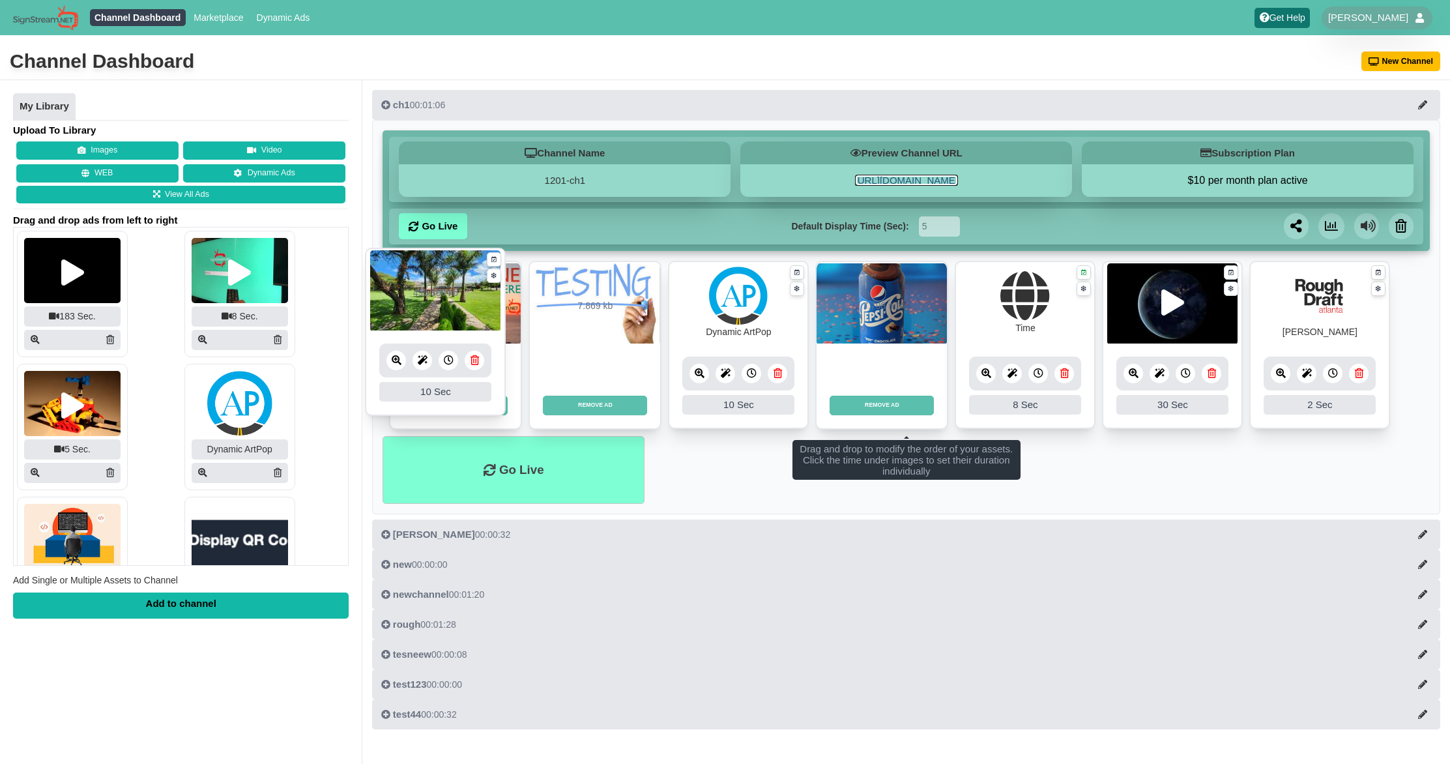
drag, startPoint x: 1313, startPoint y: 306, endPoint x: 434, endPoint y: 294, distance: 878.8
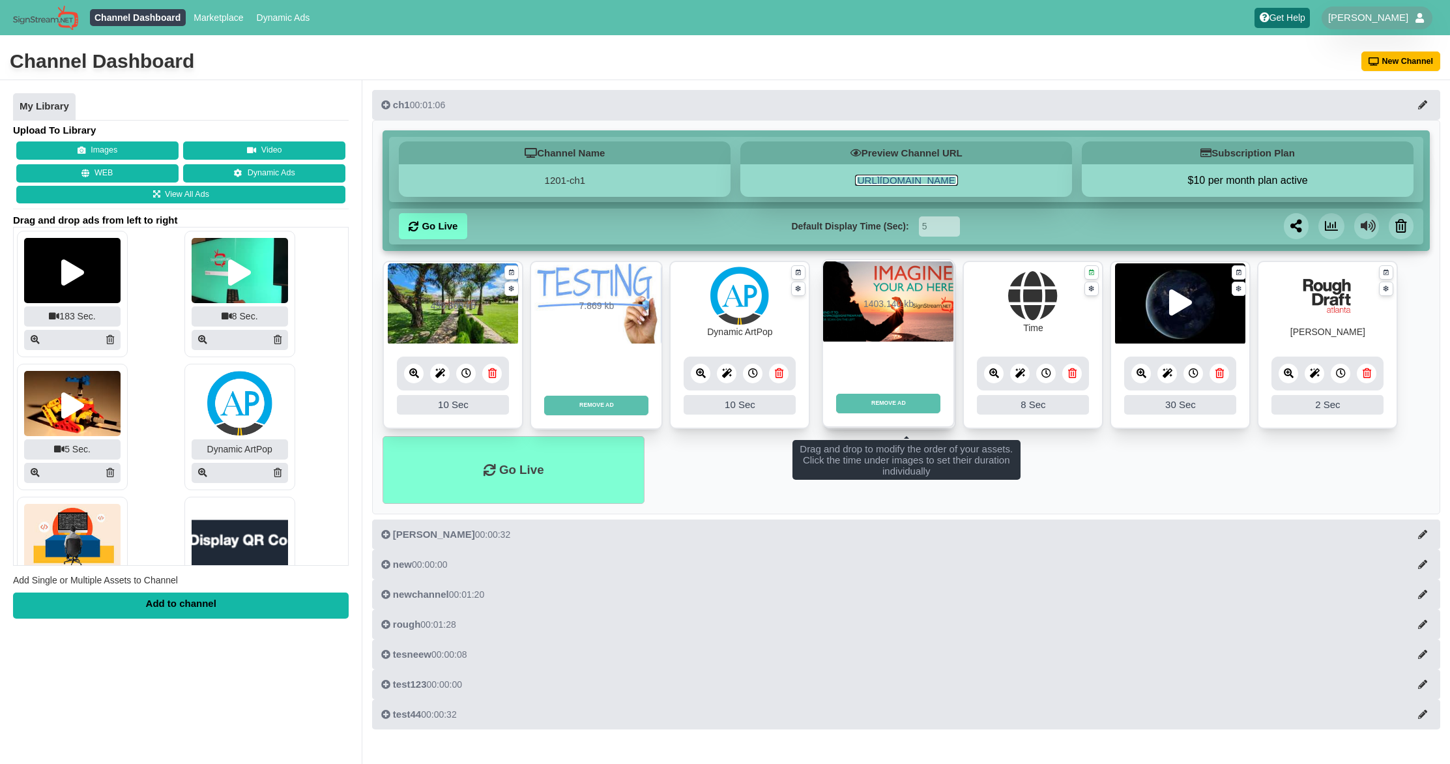
drag, startPoint x: 617, startPoint y: 323, endPoint x: 909, endPoint y: 321, distance: 292.0
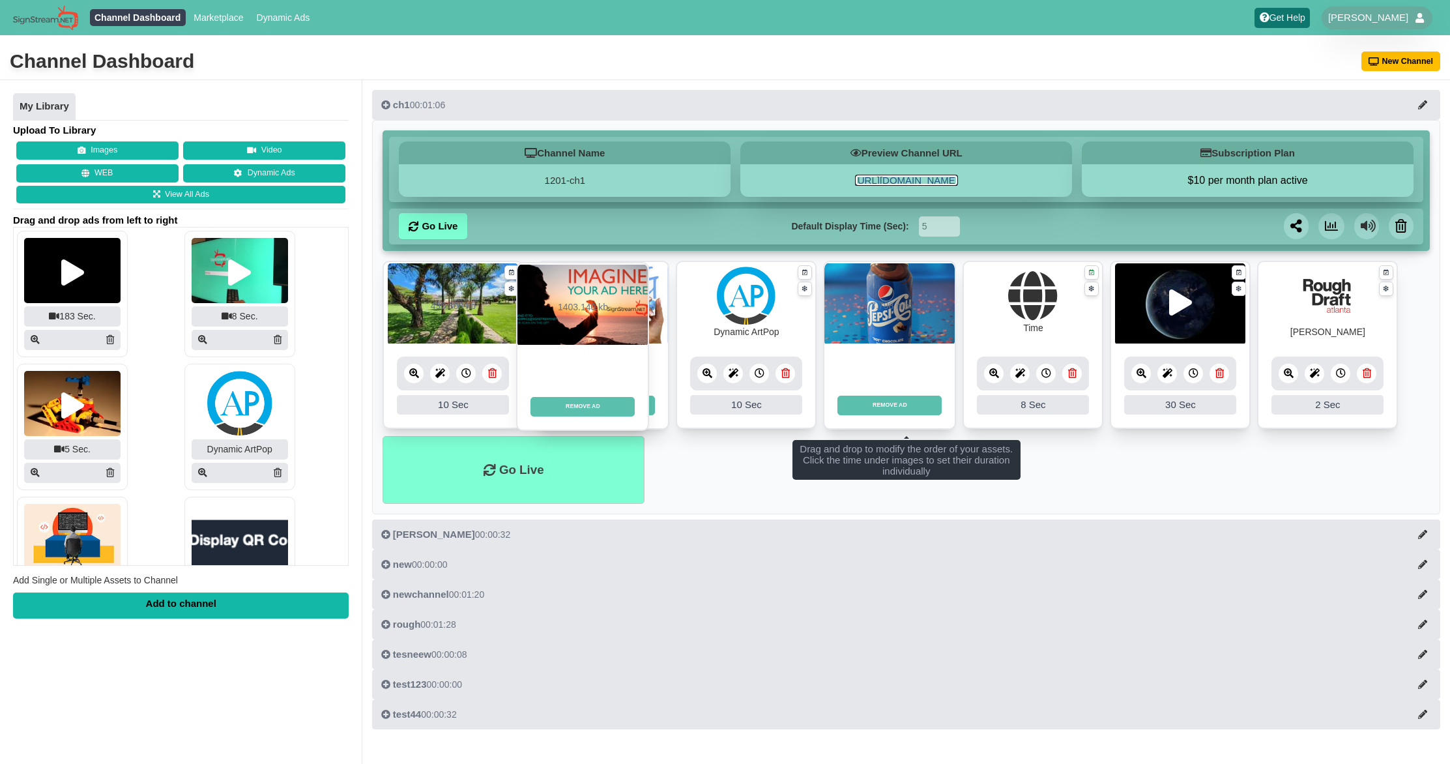
drag, startPoint x: 912, startPoint y: 325, endPoint x: 601, endPoint y: 323, distance: 311.0
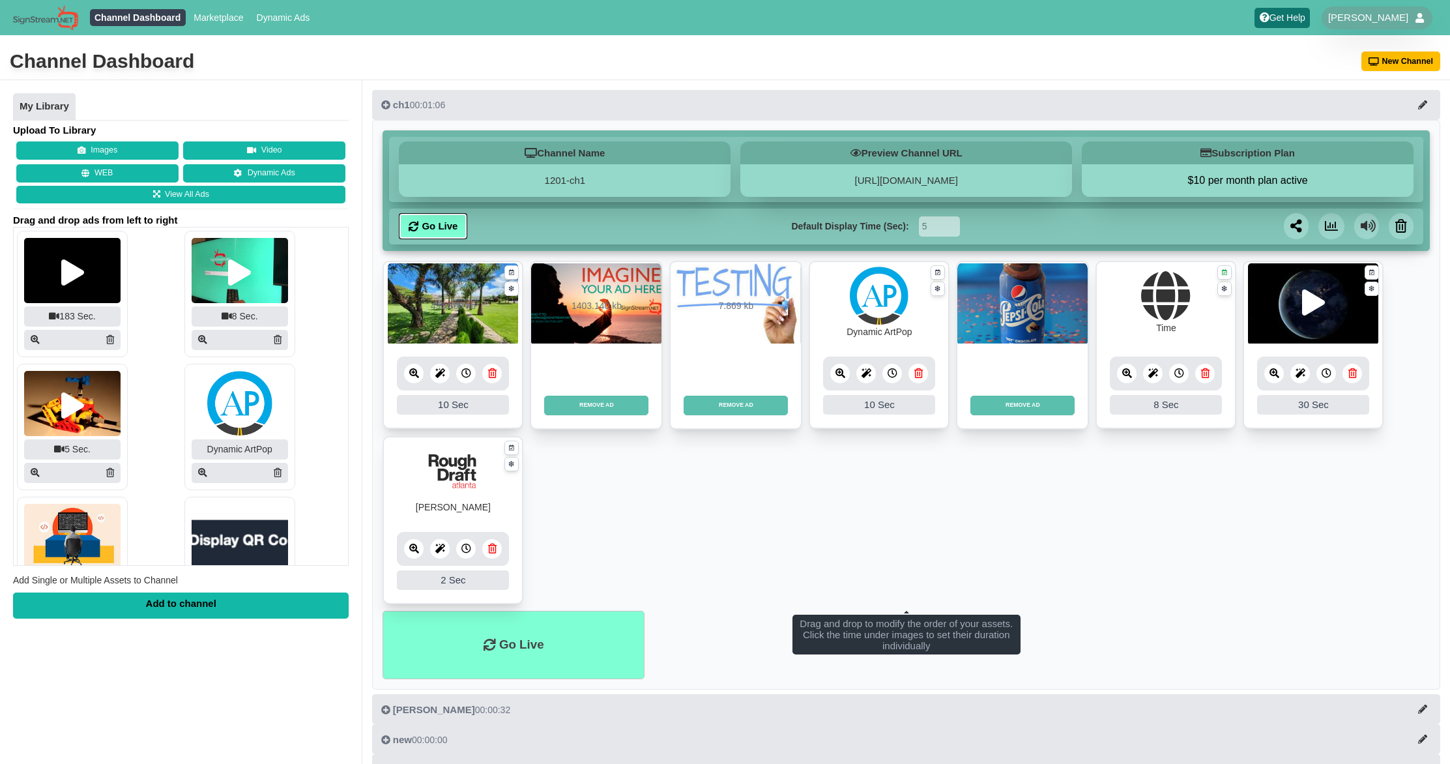
click at [434, 226] on link "Go Live" at bounding box center [433, 226] width 68 height 26
click at [896, 180] on link "https://1201-ch1.signstream.net" at bounding box center [906, 180] width 103 height 11
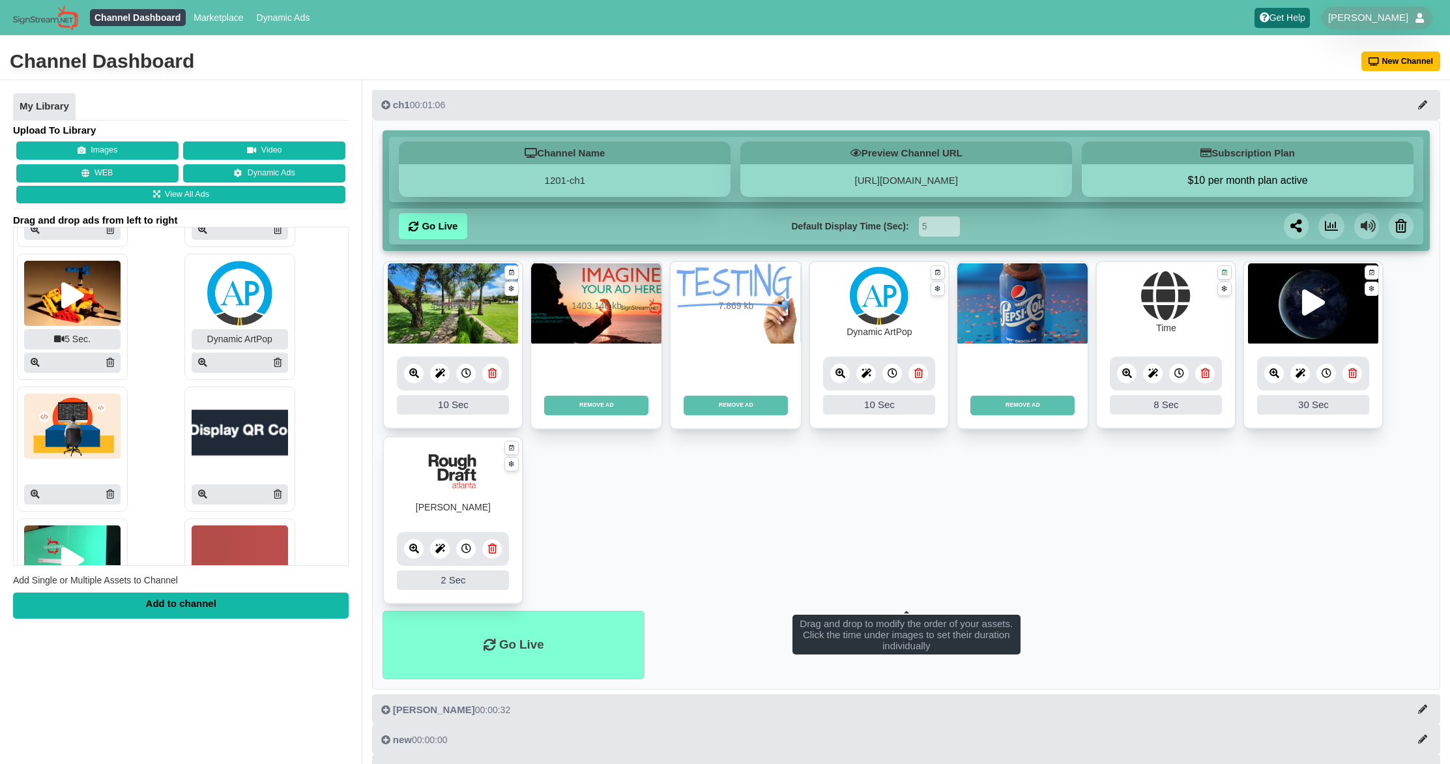
scroll to position [108, 0]
click at [442, 229] on link "Go Live" at bounding box center [433, 226] width 68 height 26
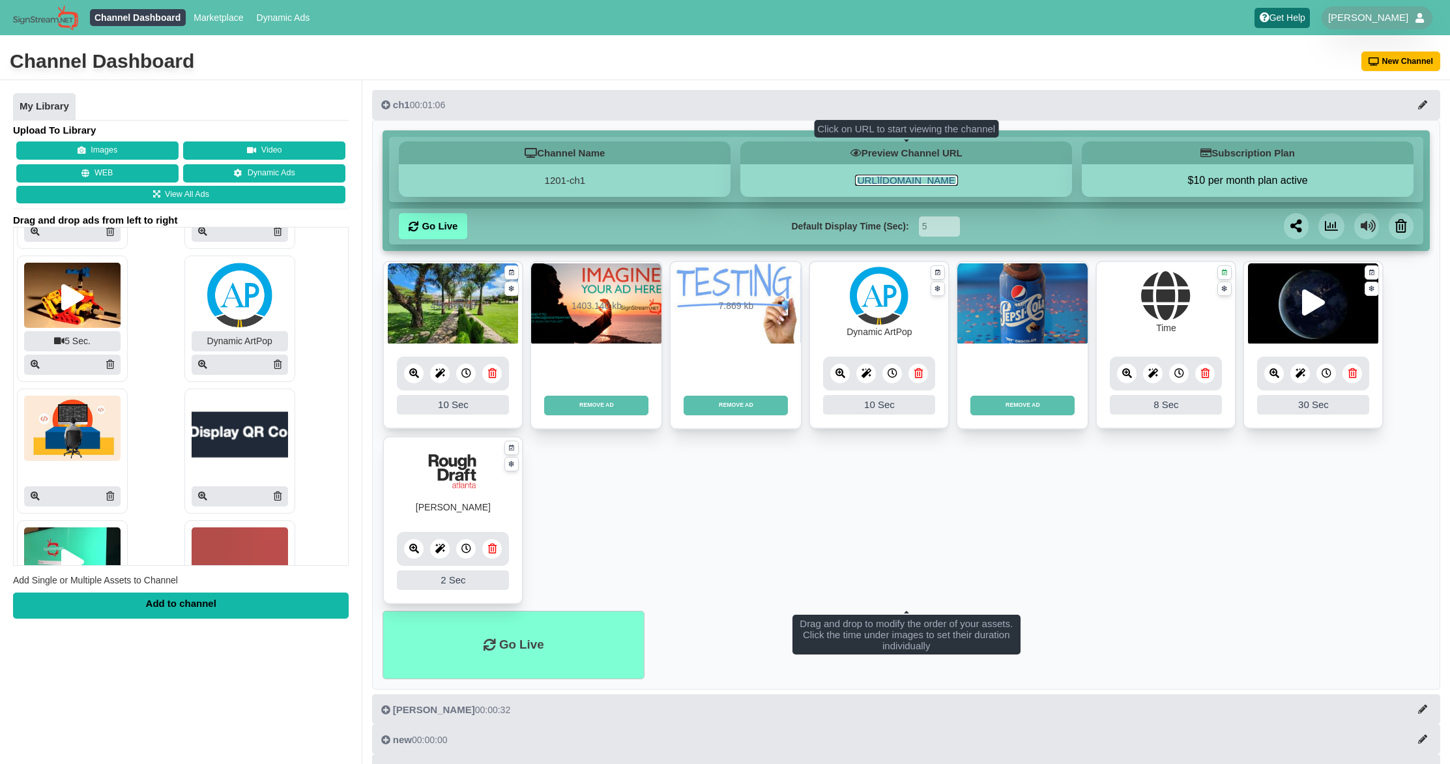
click at [913, 179] on link "https://1201-ch1.signstream.net" at bounding box center [906, 180] width 103 height 11
click at [907, 178] on link "https://1201-ch1.signstream.net" at bounding box center [906, 180] width 103 height 11
